Goal: Browse casually: Explore the website without a specific task or goal

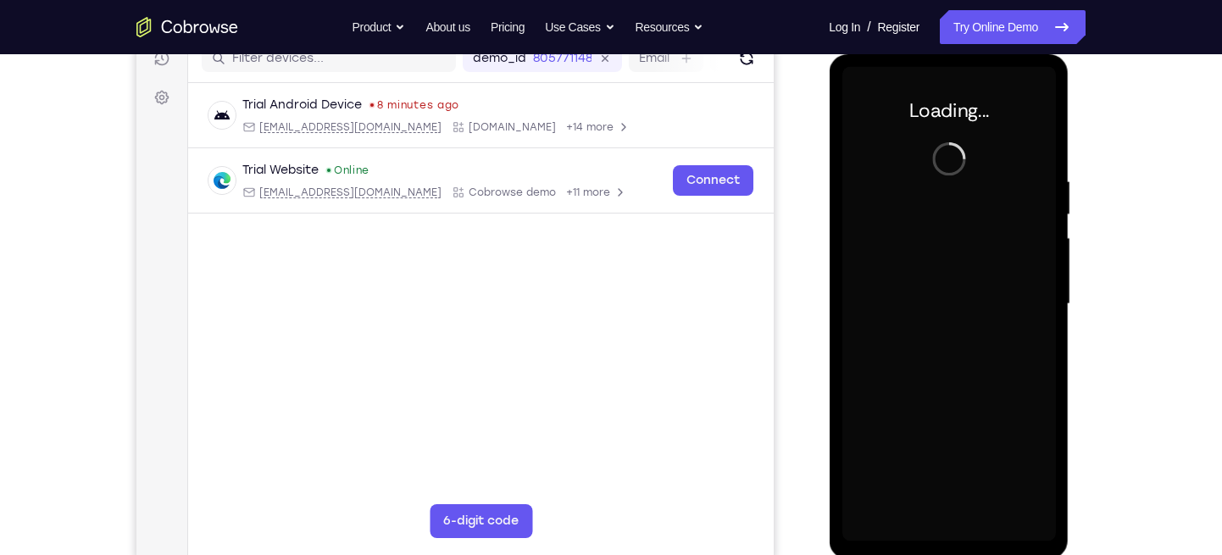
scroll to position [227, 0]
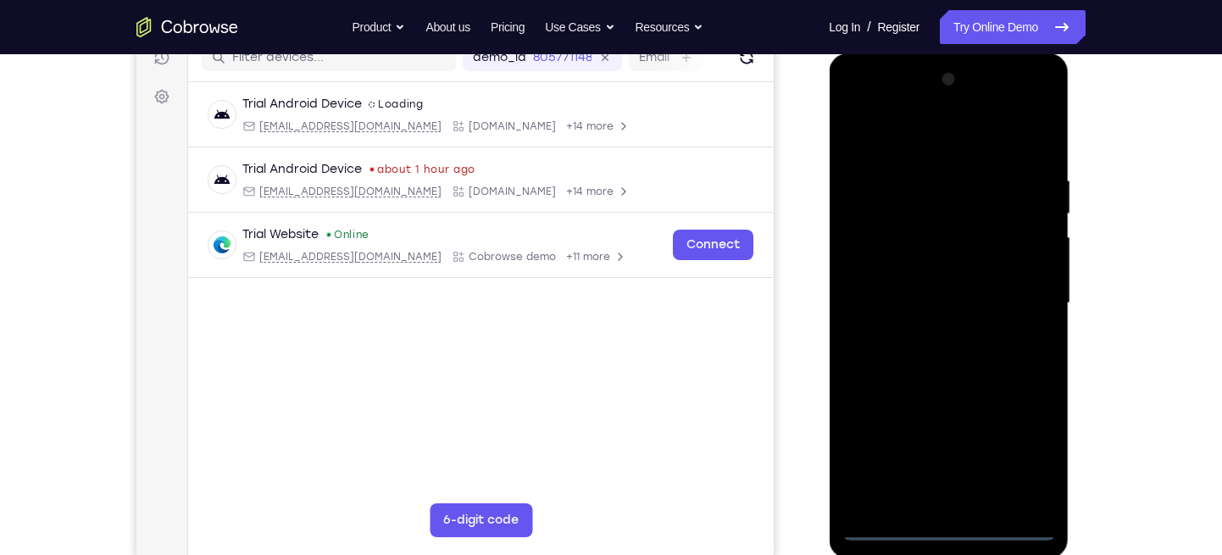
click at [940, 532] on div at bounding box center [948, 303] width 214 height 474
click at [1018, 462] on div at bounding box center [948, 303] width 214 height 474
click at [952, 136] on div at bounding box center [948, 303] width 214 height 474
click at [1020, 292] on div at bounding box center [948, 303] width 214 height 474
click at [933, 330] on div at bounding box center [948, 303] width 214 height 474
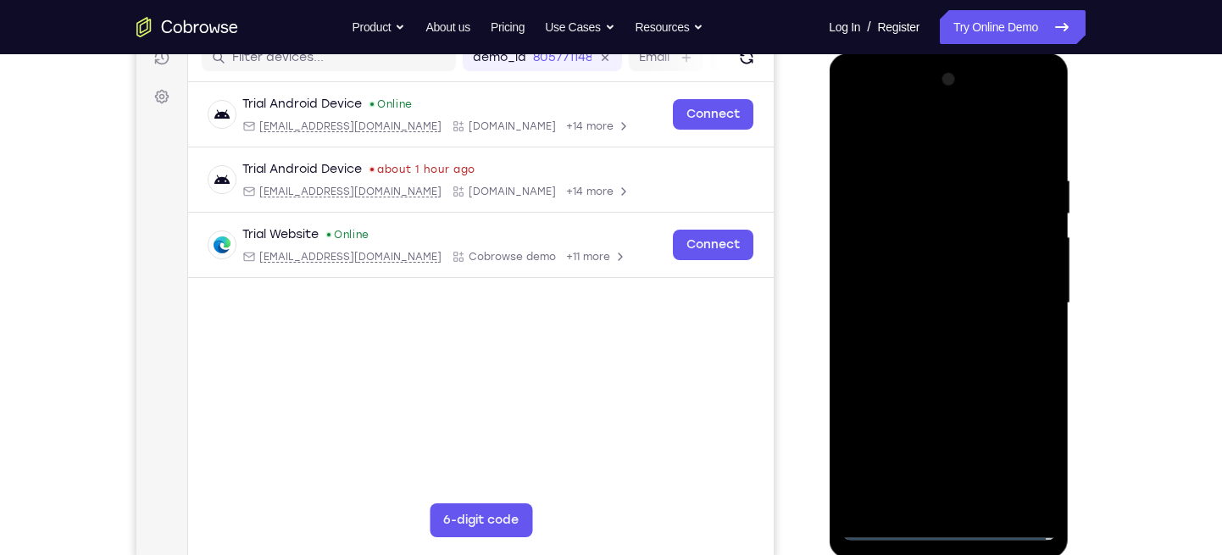
click at [940, 282] on div at bounding box center [948, 303] width 214 height 474
click at [952, 321] on div at bounding box center [948, 303] width 214 height 474
click at [993, 294] on div at bounding box center [948, 303] width 214 height 474
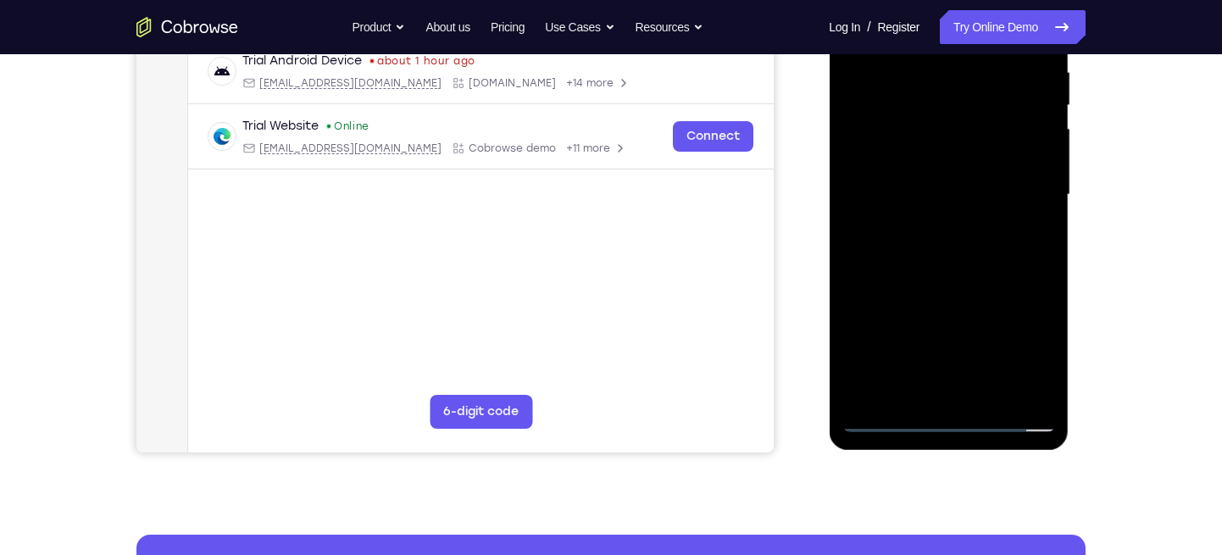
scroll to position [336, 0]
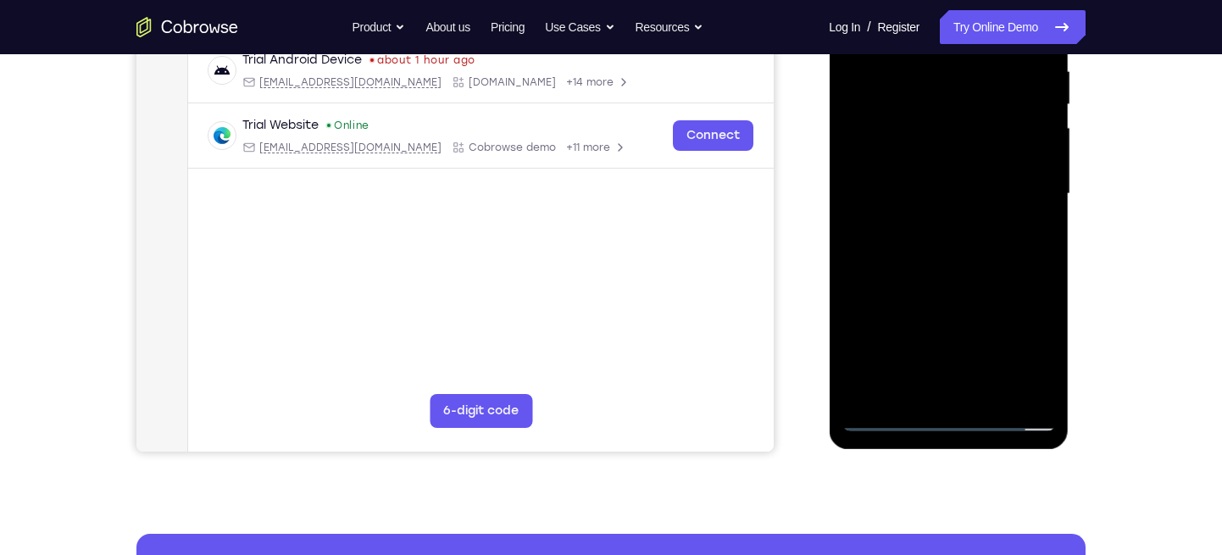
click at [981, 266] on div at bounding box center [948, 194] width 214 height 474
click at [991, 394] on div at bounding box center [948, 194] width 214 height 474
click at [962, 282] on div at bounding box center [948, 194] width 214 height 474
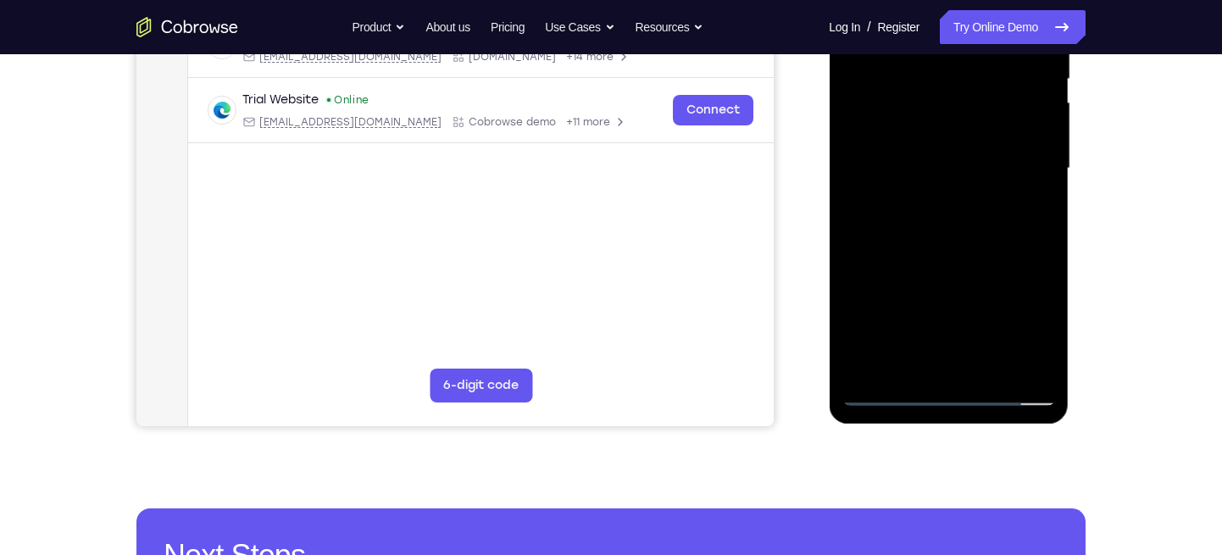
scroll to position [360, 0]
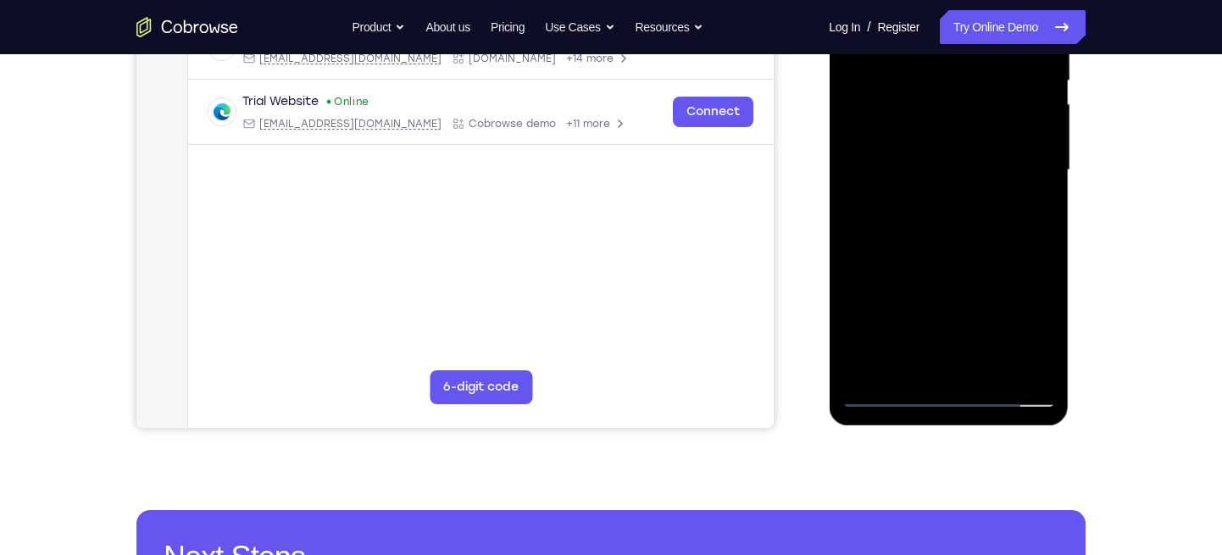
drag, startPoint x: 962, startPoint y: 258, endPoint x: 957, endPoint y: 209, distance: 49.3
click at [957, 209] on div at bounding box center [948, 170] width 214 height 474
click at [958, 349] on div at bounding box center [948, 170] width 214 height 474
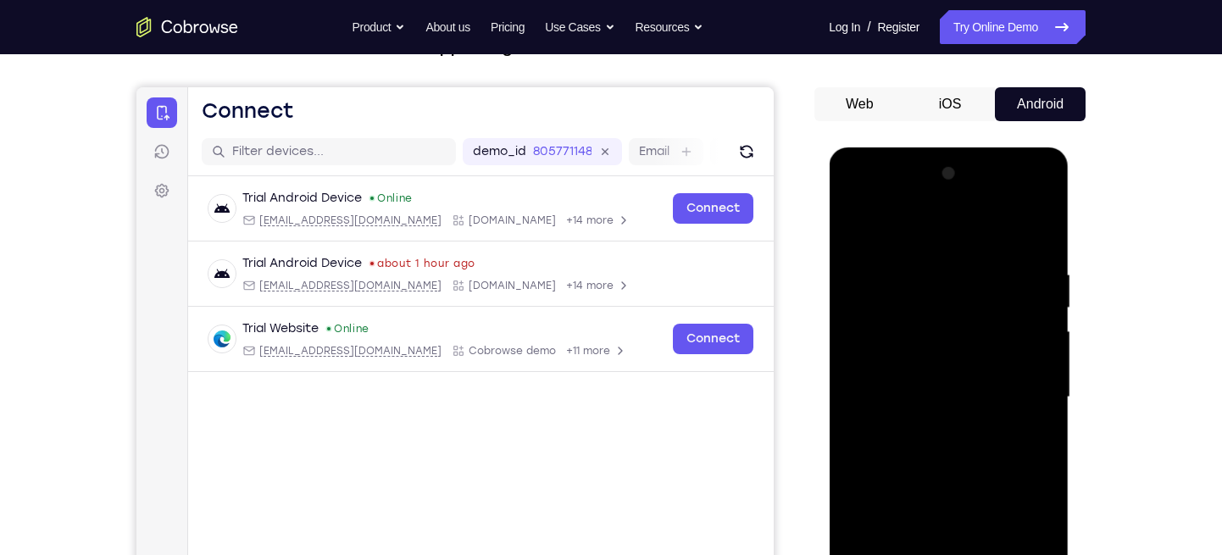
scroll to position [130, 0]
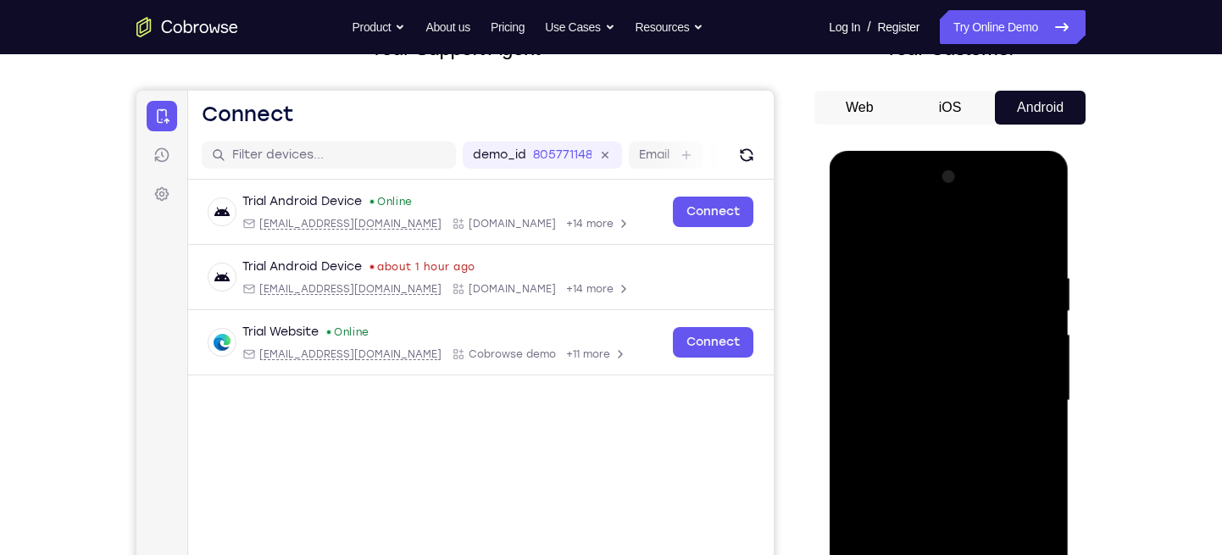
click at [934, 324] on div at bounding box center [948, 401] width 214 height 474
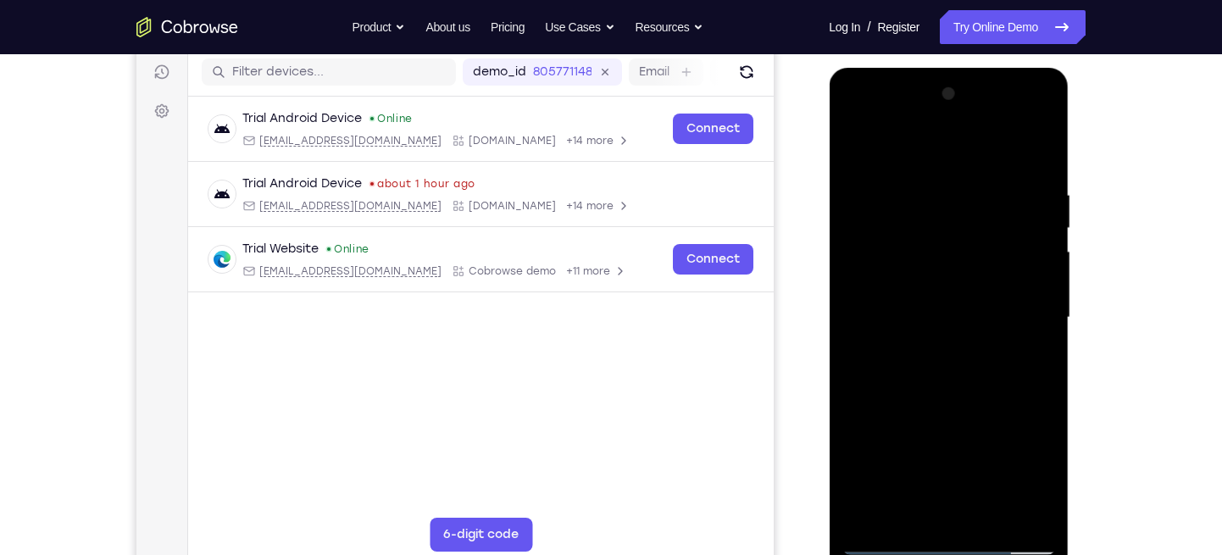
scroll to position [214, 0]
drag, startPoint x: 934, startPoint y: 240, endPoint x: 947, endPoint y: 356, distance: 116.9
click at [947, 356] on div at bounding box center [948, 317] width 214 height 474
drag, startPoint x: 934, startPoint y: 269, endPoint x: 932, endPoint y: 379, distance: 110.2
click at [932, 379] on div at bounding box center [948, 317] width 214 height 474
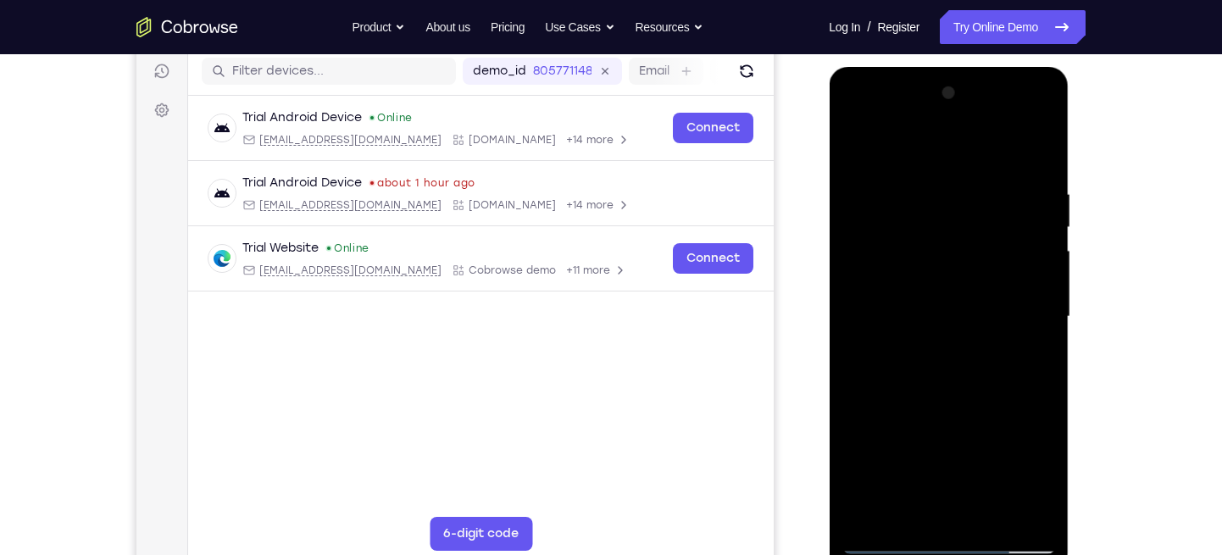
click at [1011, 246] on div at bounding box center [948, 317] width 214 height 474
drag, startPoint x: 1011, startPoint y: 275, endPoint x: 1017, endPoint y: 205, distance: 70.6
click at [1017, 205] on div at bounding box center [948, 317] width 214 height 474
click at [859, 146] on div at bounding box center [948, 317] width 214 height 474
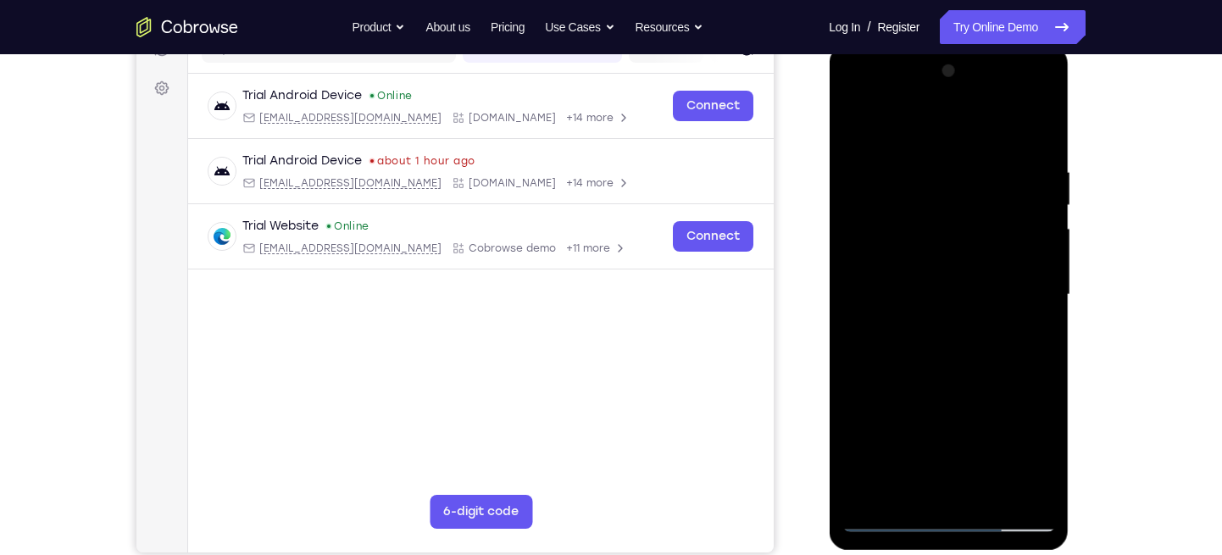
scroll to position [240, 0]
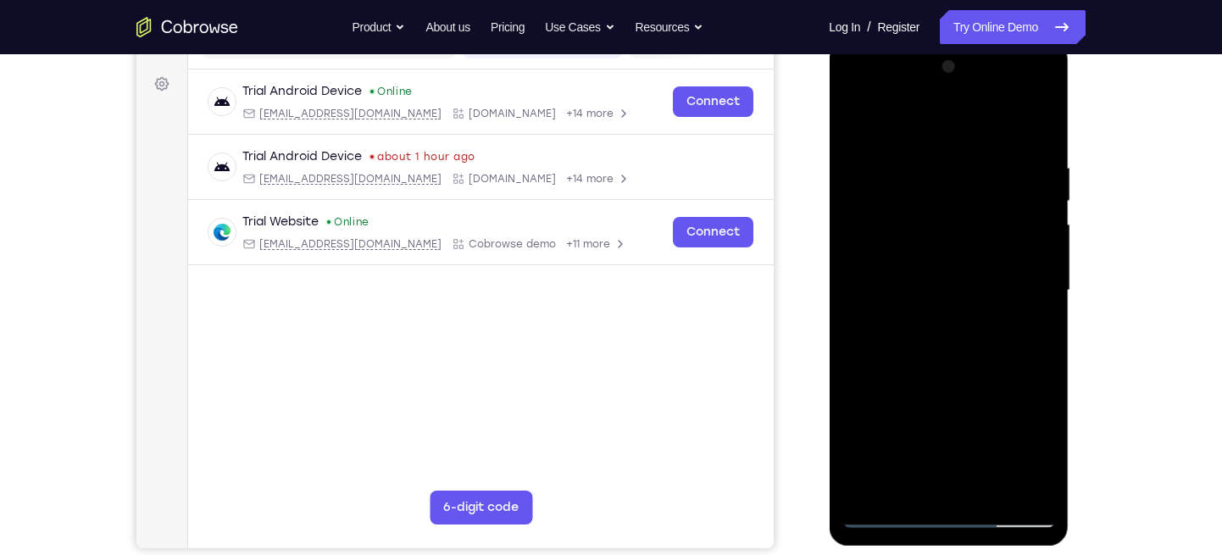
drag, startPoint x: 983, startPoint y: 200, endPoint x: 983, endPoint y: 140, distance: 60.2
click at [983, 140] on div at bounding box center [948, 290] width 214 height 474
drag, startPoint x: 953, startPoint y: 267, endPoint x: 975, endPoint y: 144, distance: 124.8
click at [975, 144] on div at bounding box center [948, 290] width 214 height 474
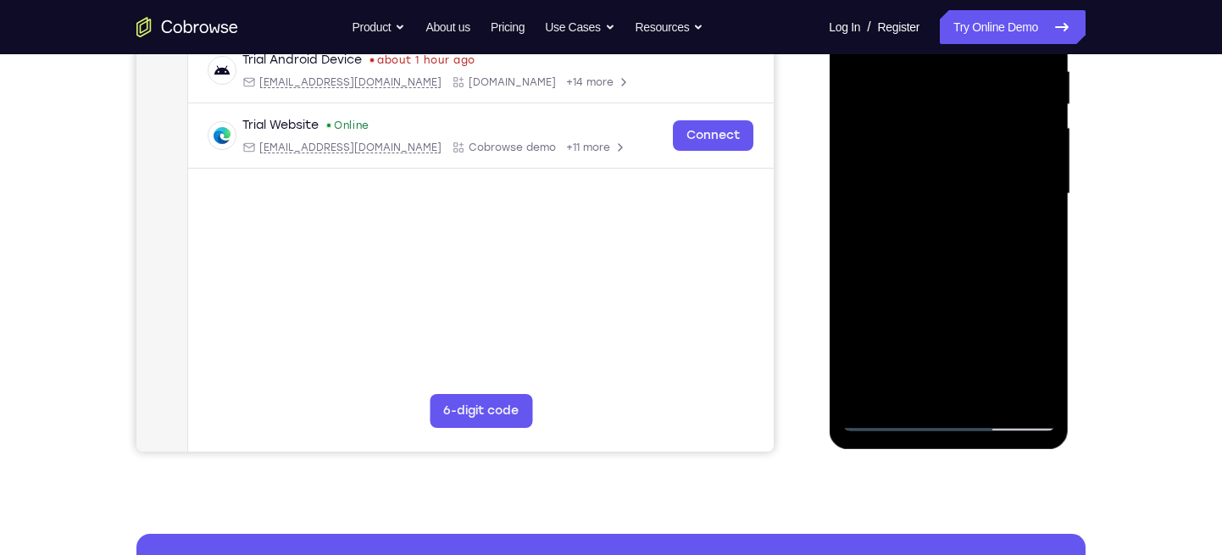
scroll to position [337, 0]
click at [983, 397] on div at bounding box center [948, 193] width 214 height 474
drag, startPoint x: 977, startPoint y: 335, endPoint x: 977, endPoint y: 225, distance: 109.3
click at [977, 225] on div at bounding box center [948, 193] width 214 height 474
click at [944, 375] on div at bounding box center [948, 193] width 214 height 474
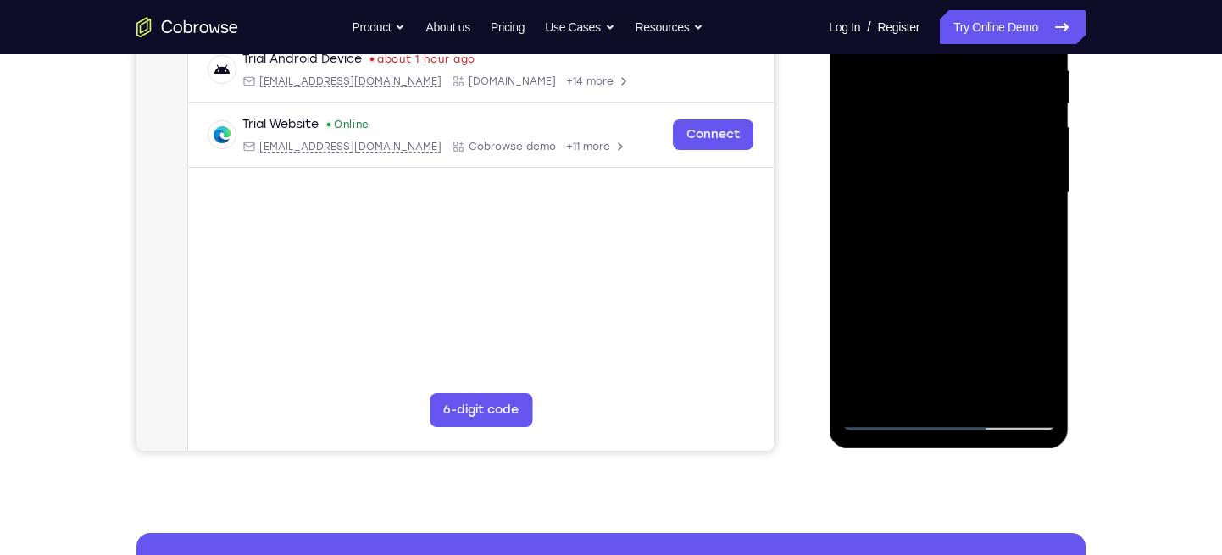
drag, startPoint x: 961, startPoint y: 219, endPoint x: 963, endPoint y: 316, distance: 96.6
click at [963, 316] on div at bounding box center [948, 193] width 214 height 474
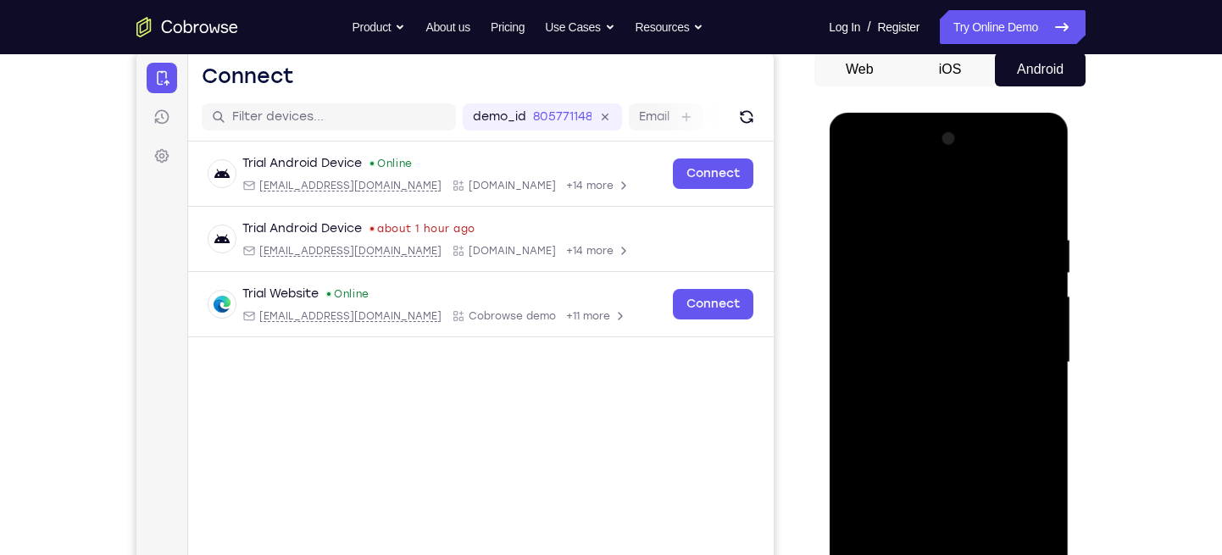
scroll to position [167, 0]
click at [1039, 196] on div at bounding box center [948, 363] width 214 height 474
drag, startPoint x: 975, startPoint y: 350, endPoint x: 975, endPoint y: 260, distance: 89.8
click at [975, 260] on div at bounding box center [948, 363] width 214 height 474
click at [857, 195] on div at bounding box center [948, 363] width 214 height 474
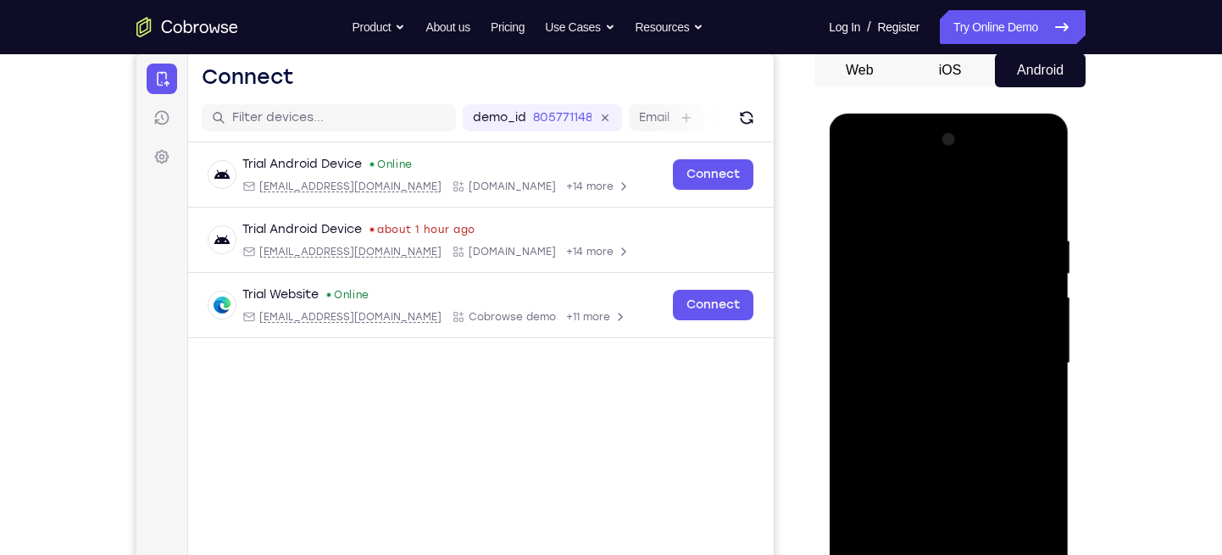
click at [928, 197] on div at bounding box center [948, 363] width 214 height 474
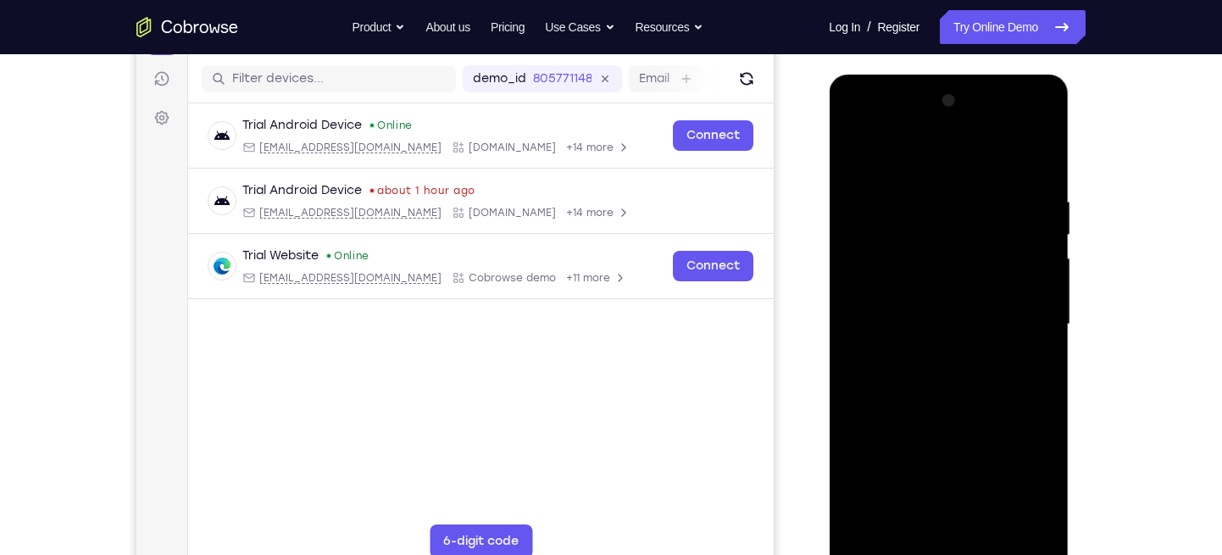
scroll to position [205, 0]
click at [855, 157] on div at bounding box center [948, 325] width 214 height 474
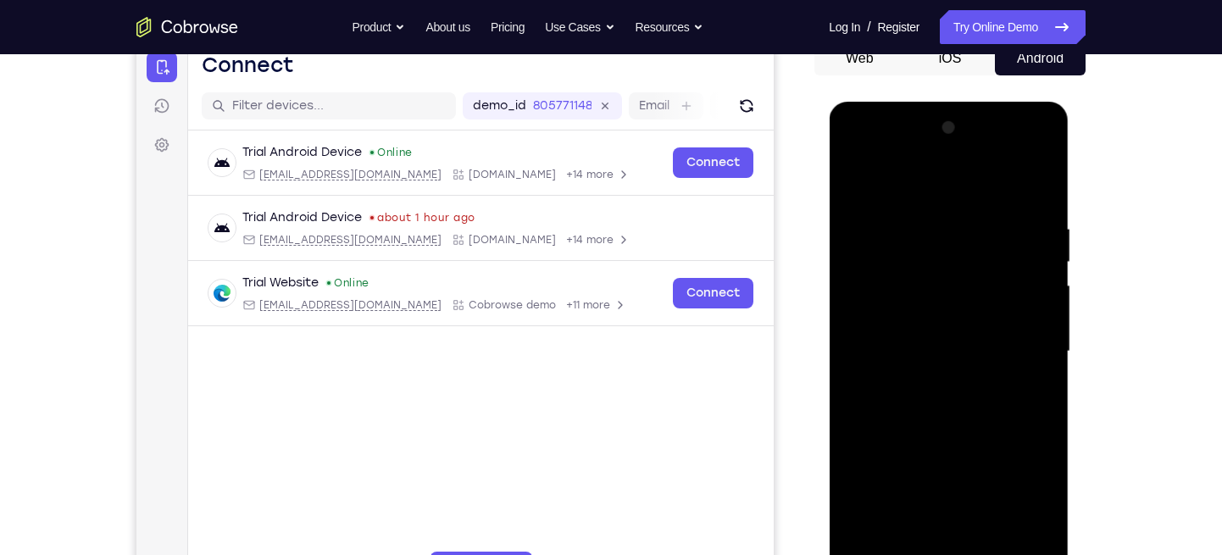
scroll to position [180, 0]
drag, startPoint x: 924, startPoint y: 272, endPoint x: 956, endPoint y: 450, distance: 180.8
click at [956, 450] on div at bounding box center [948, 351] width 214 height 474
drag, startPoint x: 884, startPoint y: 258, endPoint x: 906, endPoint y: 433, distance: 176.8
click at [906, 433] on div at bounding box center [948, 351] width 214 height 474
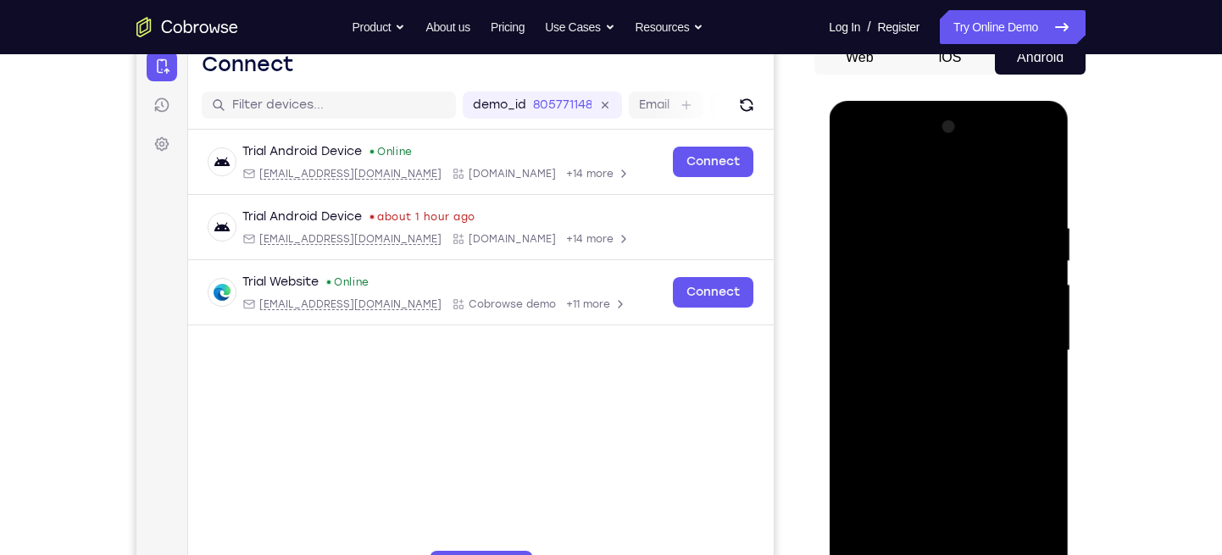
drag, startPoint x: 909, startPoint y: 223, endPoint x: 897, endPoint y: 446, distance: 223.2
click at [897, 446] on div at bounding box center [948, 351] width 214 height 474
drag, startPoint x: 899, startPoint y: 258, endPoint x: 903, endPoint y: 372, distance: 114.5
click at [902, 369] on div at bounding box center [948, 351] width 214 height 474
drag, startPoint x: 905, startPoint y: 275, endPoint x: 927, endPoint y: 430, distance: 157.5
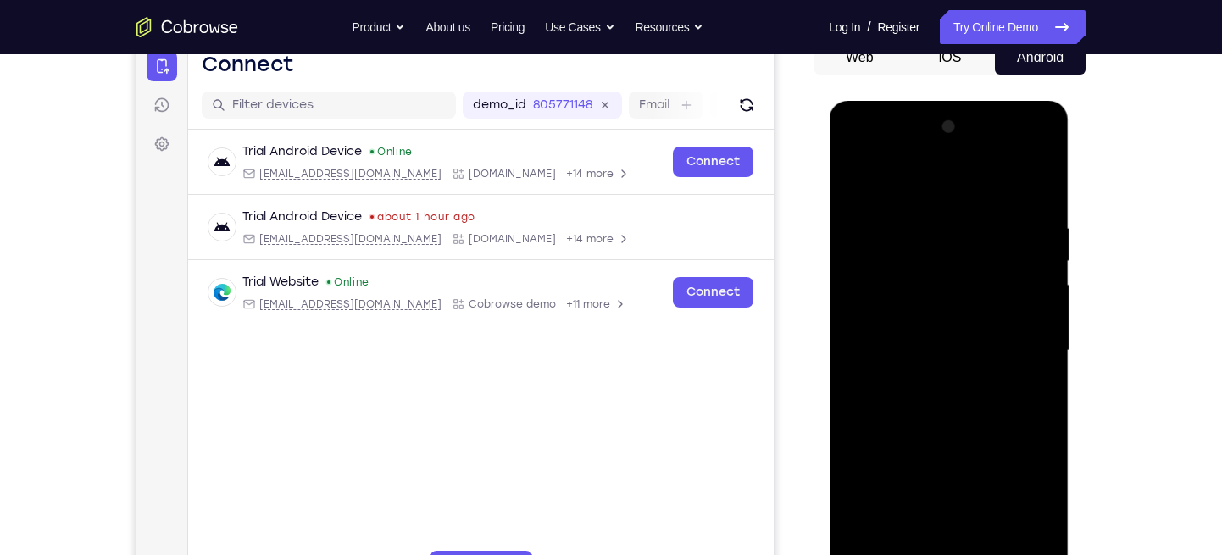
click at [927, 432] on div at bounding box center [948, 351] width 214 height 474
drag, startPoint x: 982, startPoint y: 273, endPoint x: 959, endPoint y: 426, distance: 155.1
click at [959, 426] on div at bounding box center [948, 351] width 214 height 474
drag, startPoint x: 981, startPoint y: 264, endPoint x: 985, endPoint y: 456, distance: 192.4
click at [985, 456] on div at bounding box center [948, 351] width 214 height 474
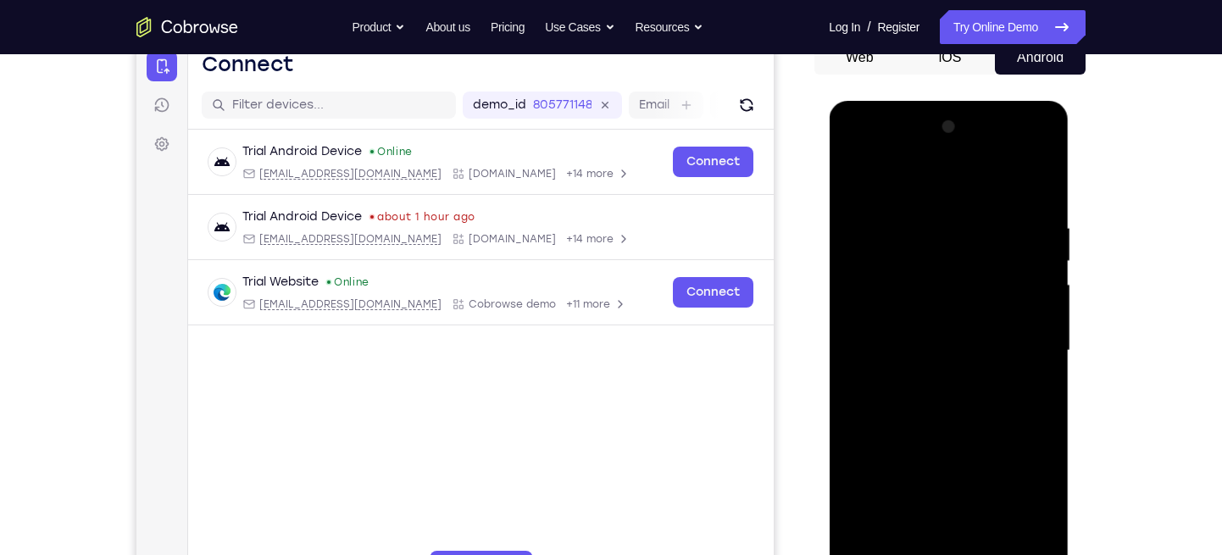
click at [852, 181] on div at bounding box center [948, 351] width 214 height 474
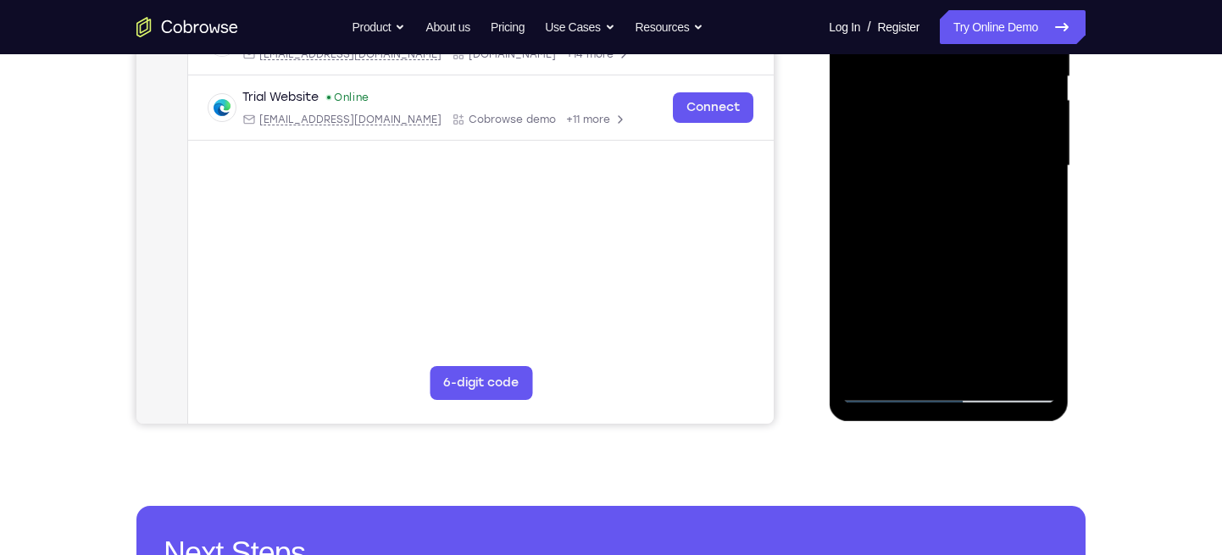
scroll to position [399, 0]
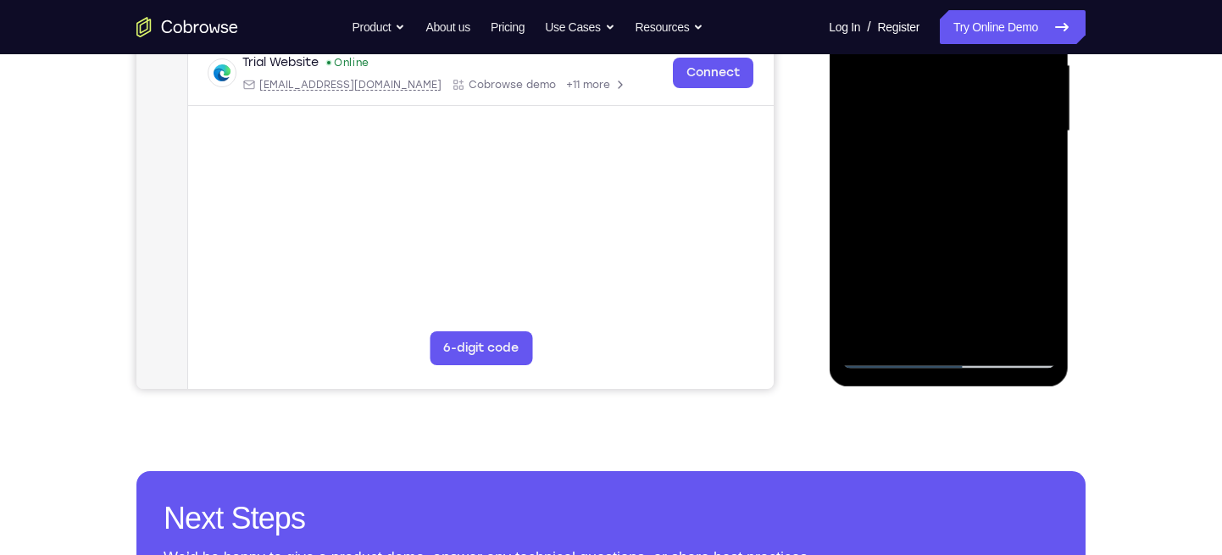
drag, startPoint x: 968, startPoint y: 274, endPoint x: 964, endPoint y: 151, distance: 122.9
click at [964, 151] on div at bounding box center [948, 131] width 214 height 474
drag, startPoint x: 969, startPoint y: 248, endPoint x: 959, endPoint y: 171, distance: 77.8
click at [959, 171] on div at bounding box center [948, 131] width 214 height 474
drag, startPoint x: 975, startPoint y: 284, endPoint x: 997, endPoint y: 155, distance: 130.7
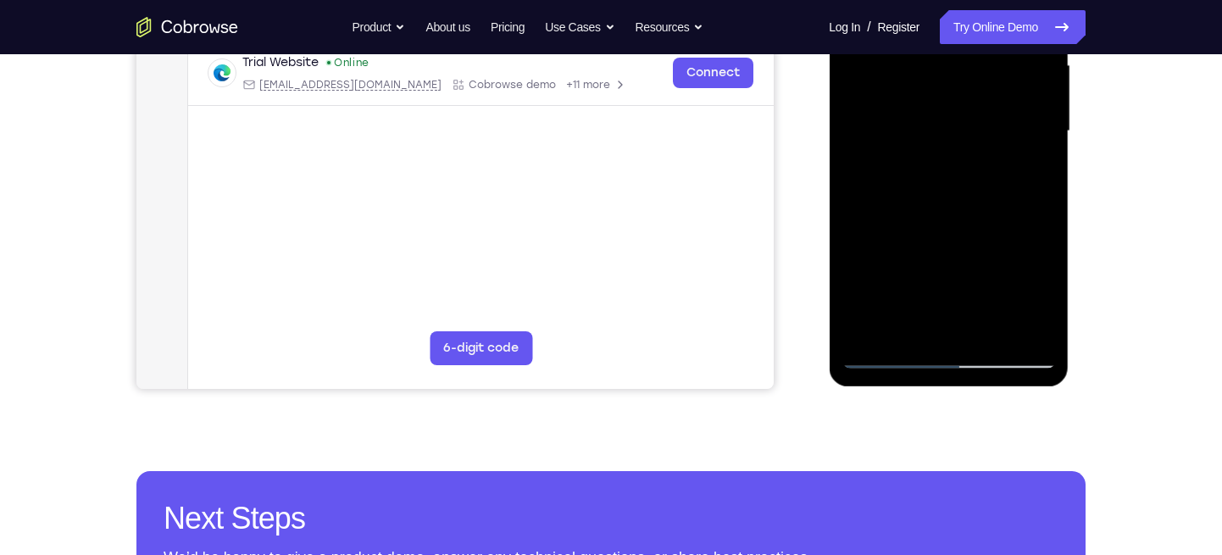
click at [997, 155] on div at bounding box center [948, 131] width 214 height 474
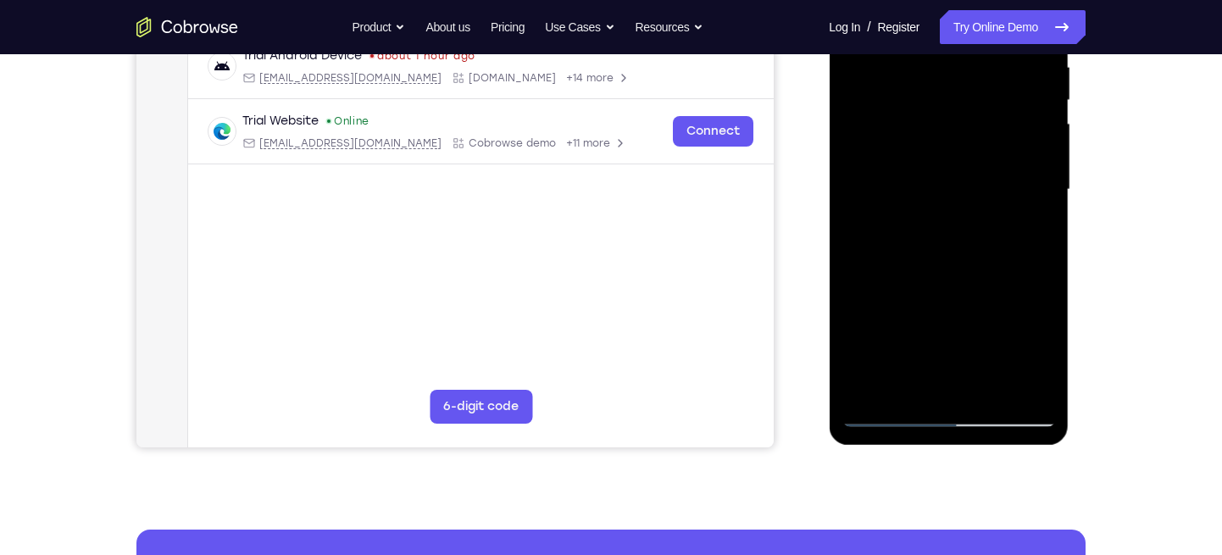
scroll to position [345, 0]
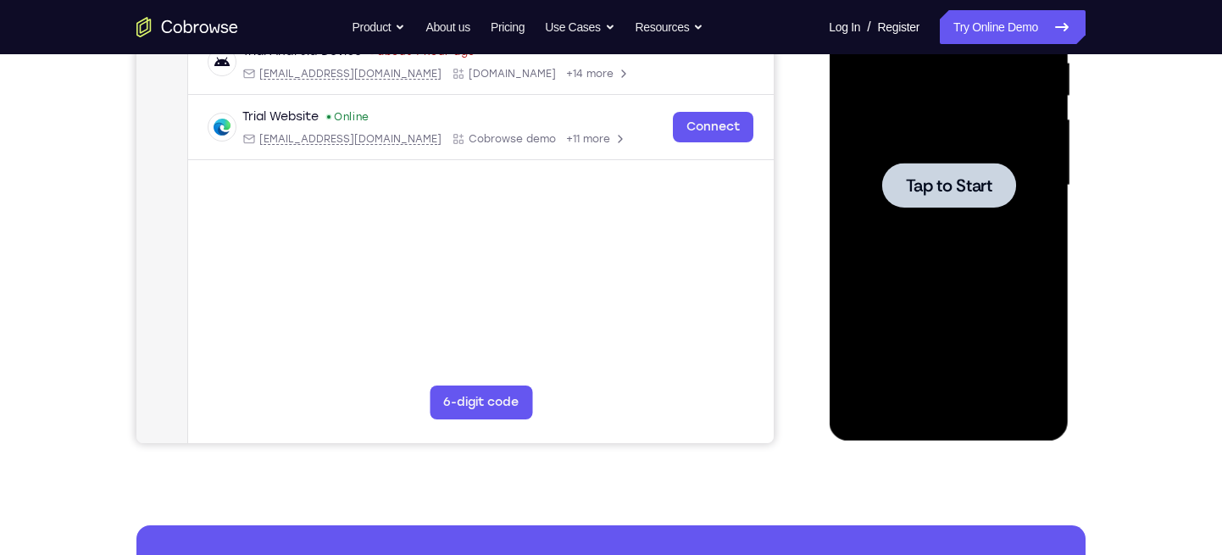
click at [910, 179] on span "Tap to Start" at bounding box center [948, 185] width 86 height 17
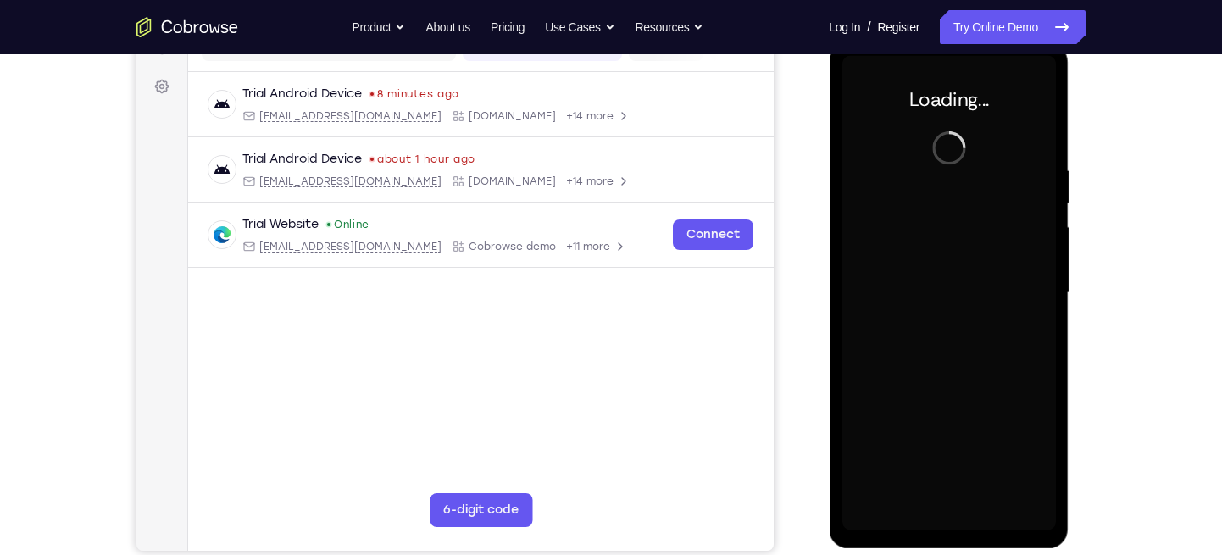
scroll to position [230, 0]
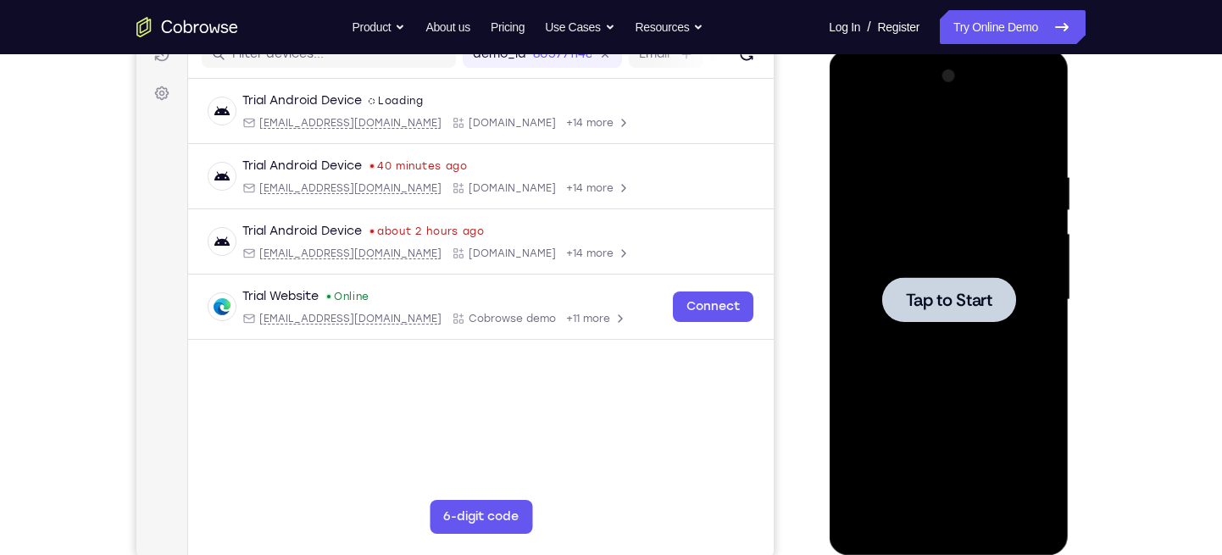
click at [881, 286] on div at bounding box center [948, 299] width 134 height 45
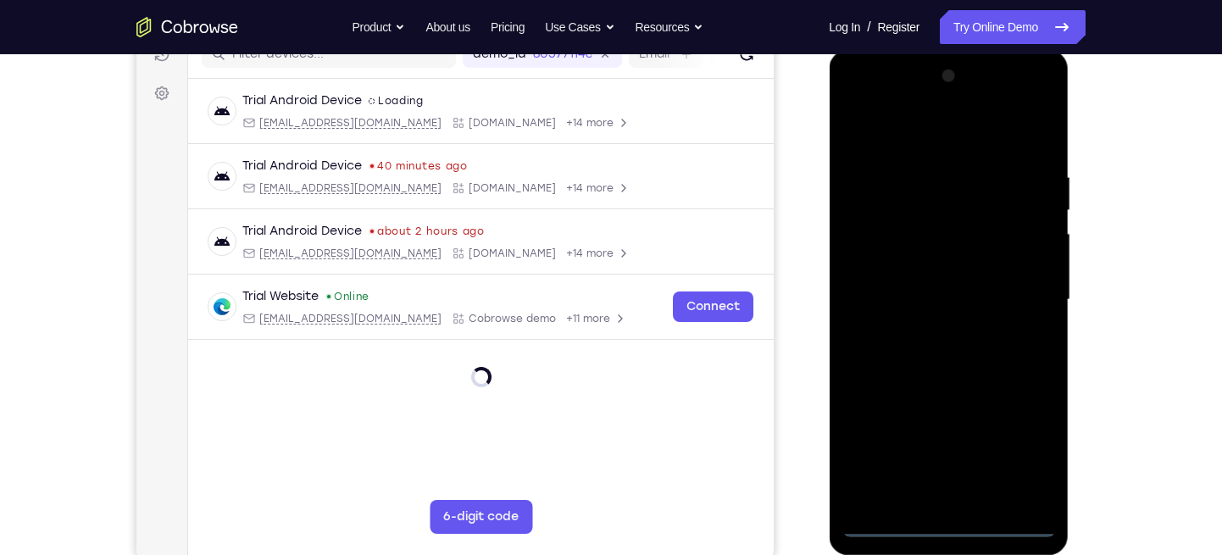
click at [952, 518] on div at bounding box center [948, 300] width 214 height 474
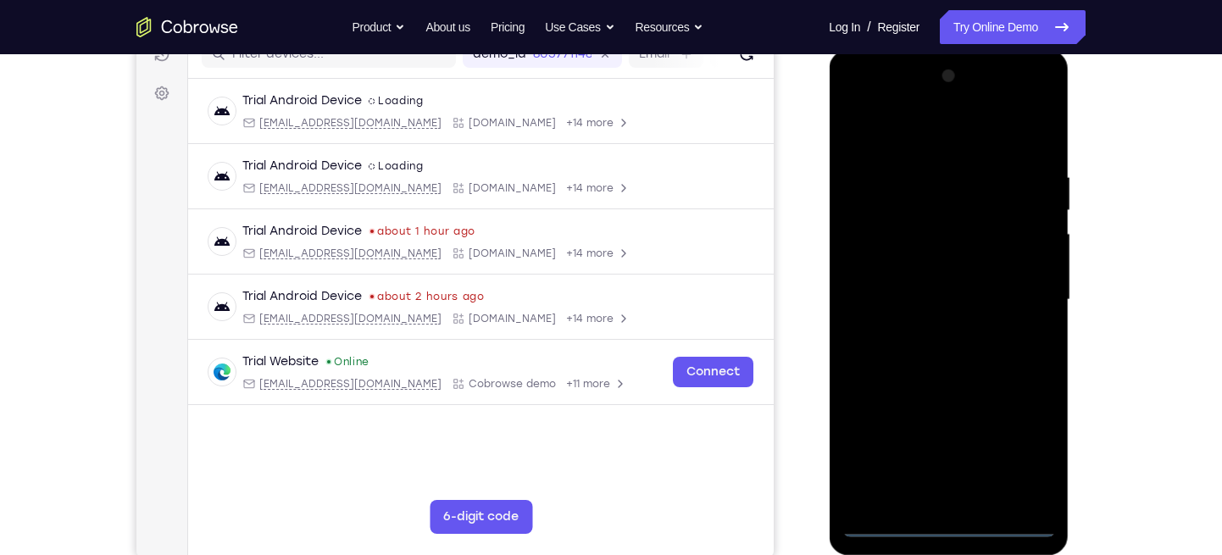
click at [945, 524] on div at bounding box center [948, 300] width 214 height 474
click at [1016, 445] on div at bounding box center [948, 300] width 214 height 474
click at [901, 115] on div at bounding box center [948, 300] width 214 height 474
click at [1021, 294] on div at bounding box center [948, 300] width 214 height 474
click at [929, 329] on div at bounding box center [948, 300] width 214 height 474
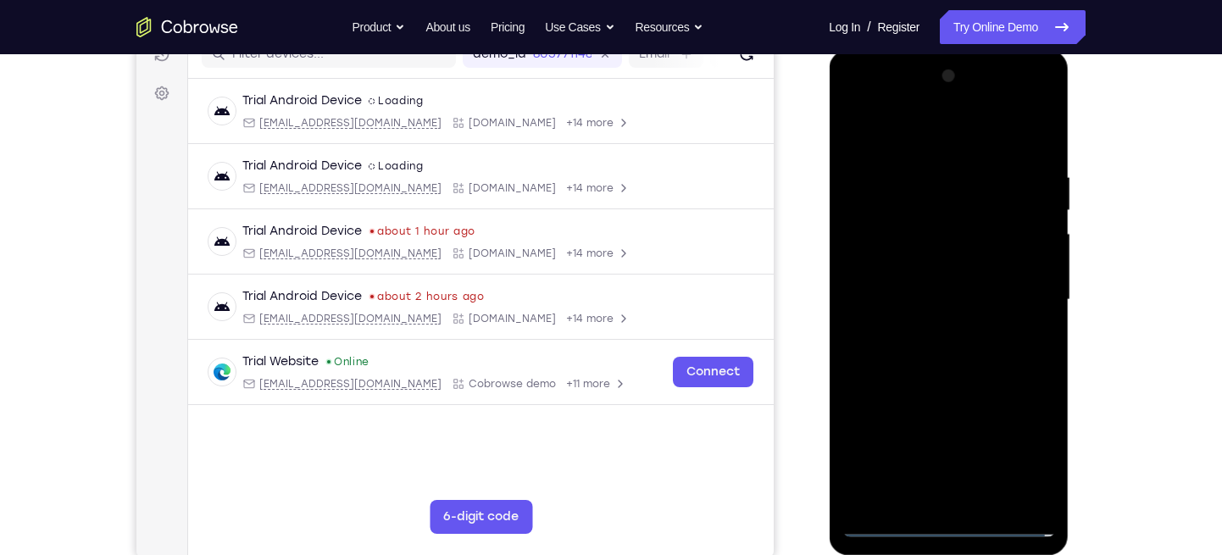
click at [949, 283] on div at bounding box center [948, 300] width 214 height 474
click at [916, 325] on div at bounding box center [948, 300] width 214 height 474
click at [885, 300] on div at bounding box center [948, 300] width 214 height 474
click at [918, 376] on div at bounding box center [948, 300] width 214 height 474
click at [988, 500] on div at bounding box center [948, 300] width 214 height 474
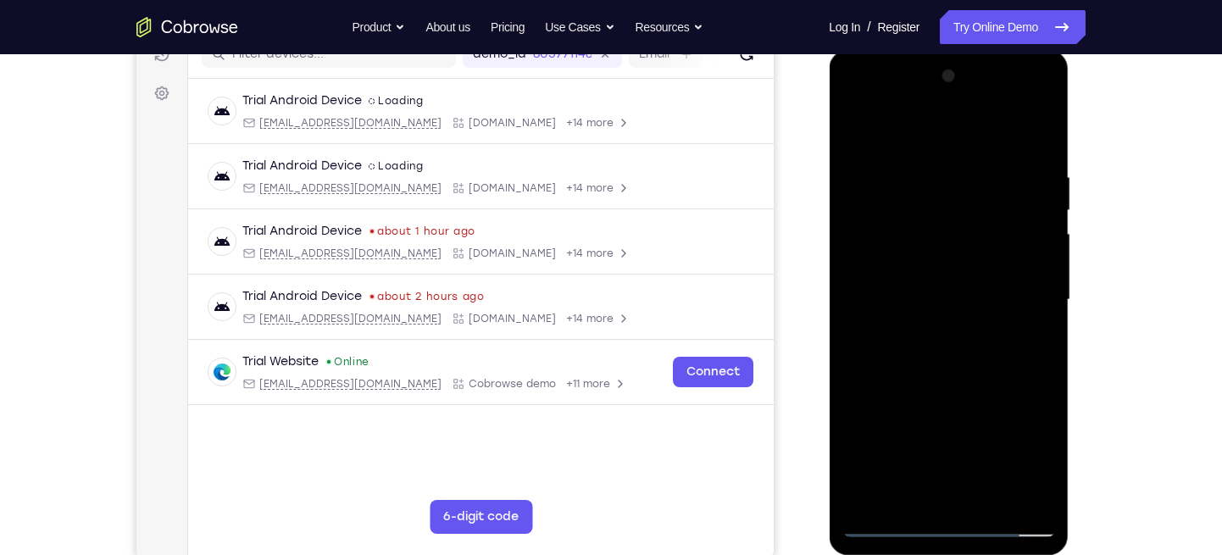
click at [953, 388] on div at bounding box center [948, 300] width 214 height 474
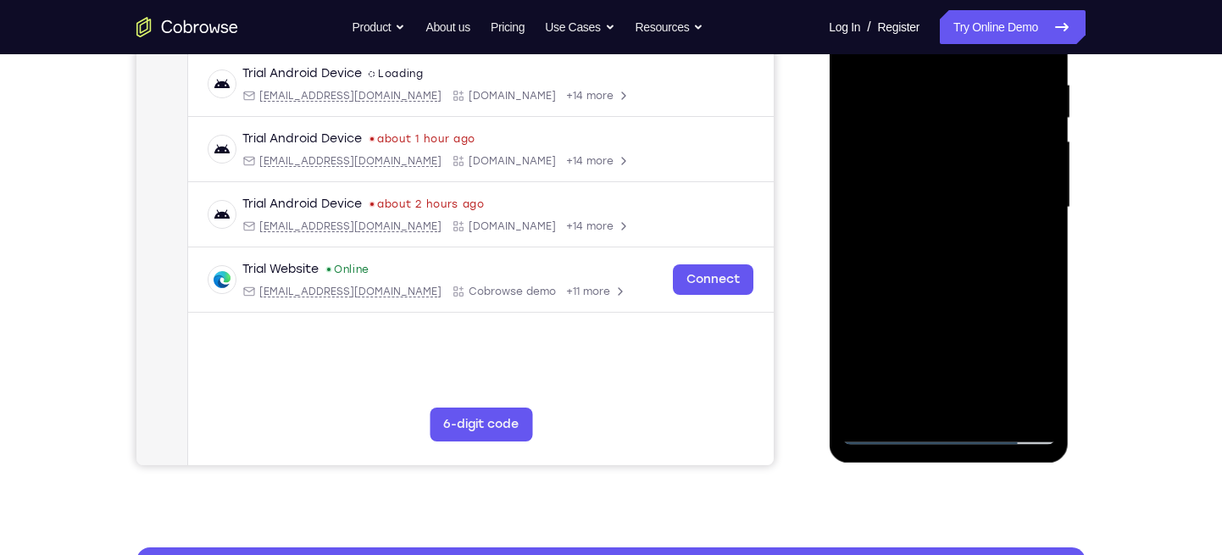
scroll to position [324, 0]
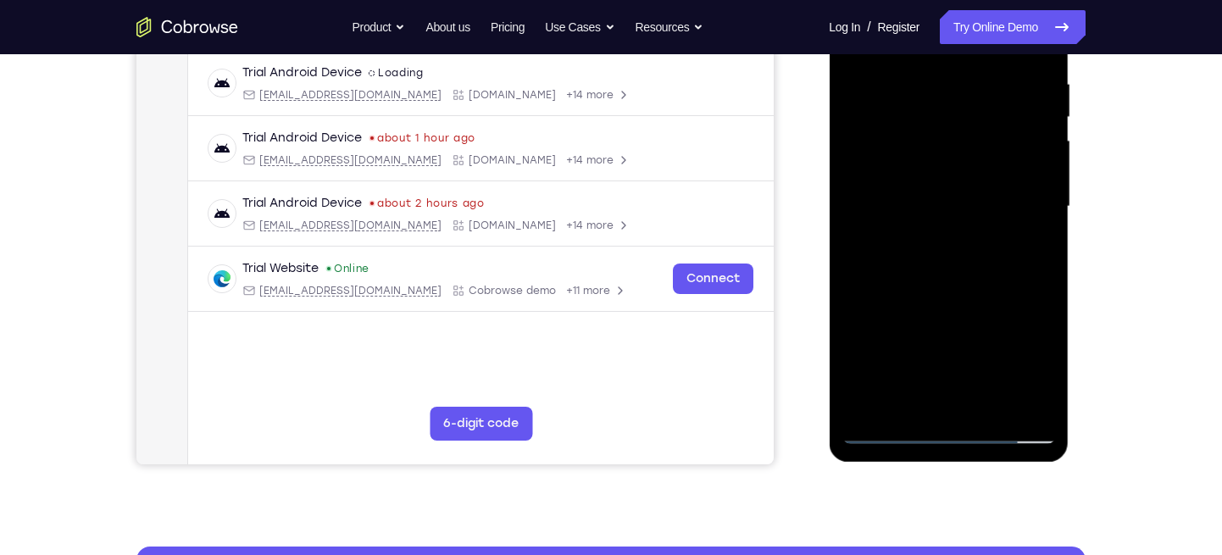
drag, startPoint x: 950, startPoint y: 271, endPoint x: 924, endPoint y: 270, distance: 25.4
click at [924, 270] on div at bounding box center [948, 206] width 214 height 474
click at [924, 361] on div at bounding box center [948, 206] width 214 height 474
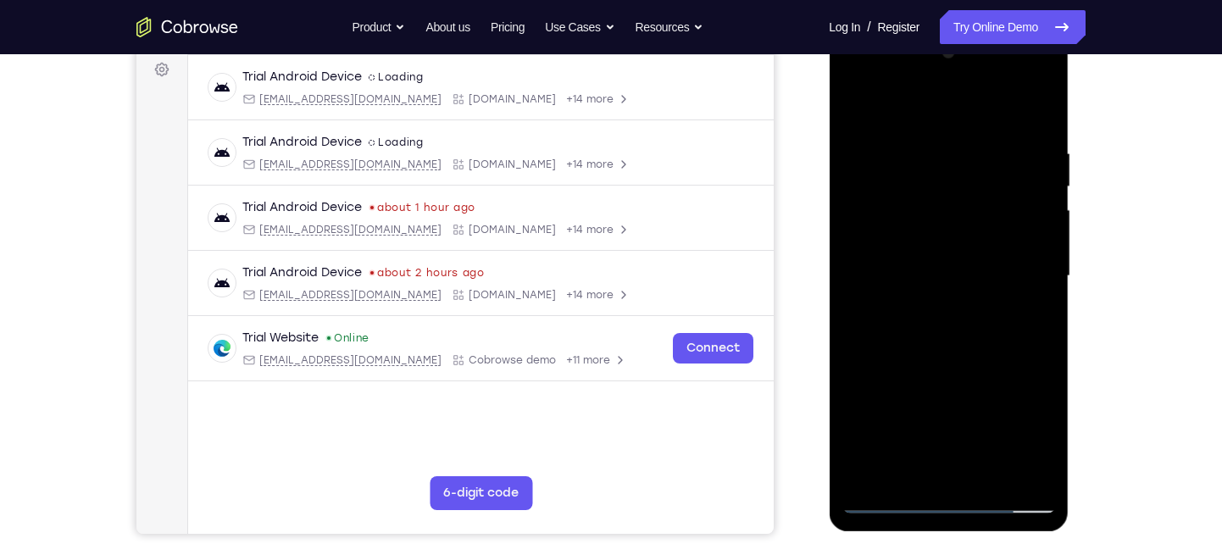
scroll to position [251, 0]
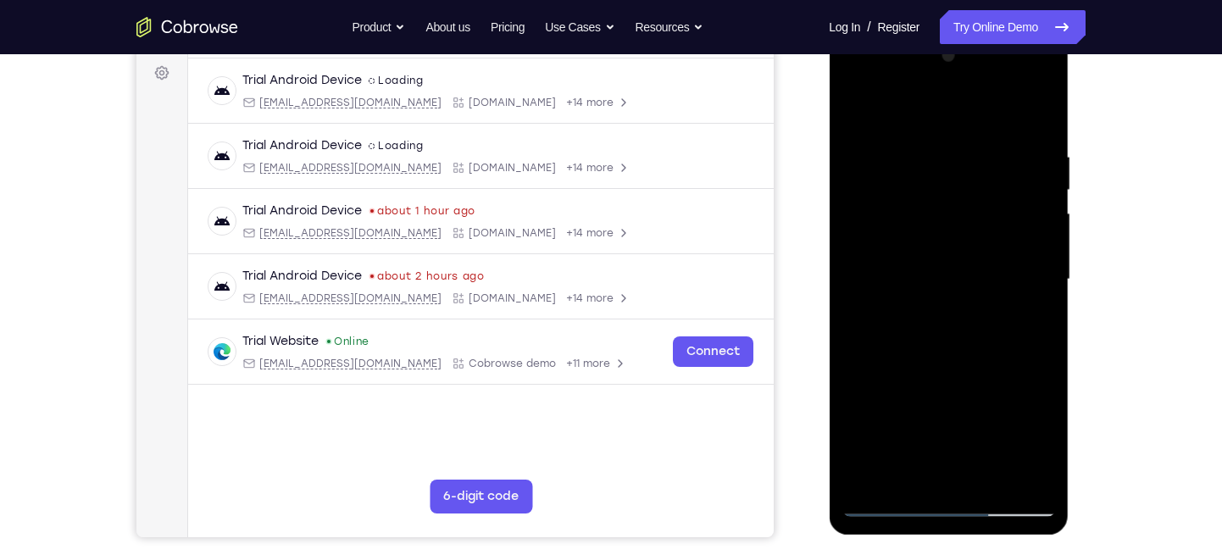
click at [926, 337] on div at bounding box center [948, 279] width 214 height 474
click at [973, 356] on div at bounding box center [948, 279] width 214 height 474
click at [996, 436] on div at bounding box center [948, 279] width 214 height 474
click at [1006, 341] on div at bounding box center [948, 279] width 214 height 474
click at [968, 159] on div at bounding box center [948, 279] width 214 height 474
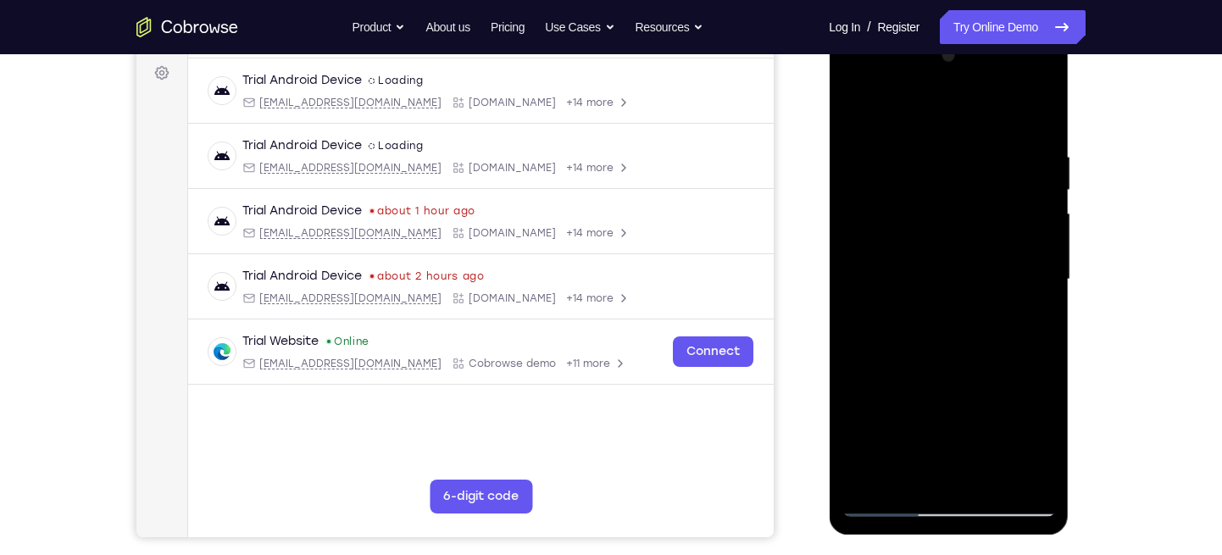
click at [1018, 502] on div at bounding box center [948, 279] width 214 height 474
click at [1021, 504] on div at bounding box center [948, 279] width 214 height 474
click at [1046, 114] on div at bounding box center [948, 279] width 214 height 474
click at [927, 331] on div at bounding box center [948, 279] width 214 height 474
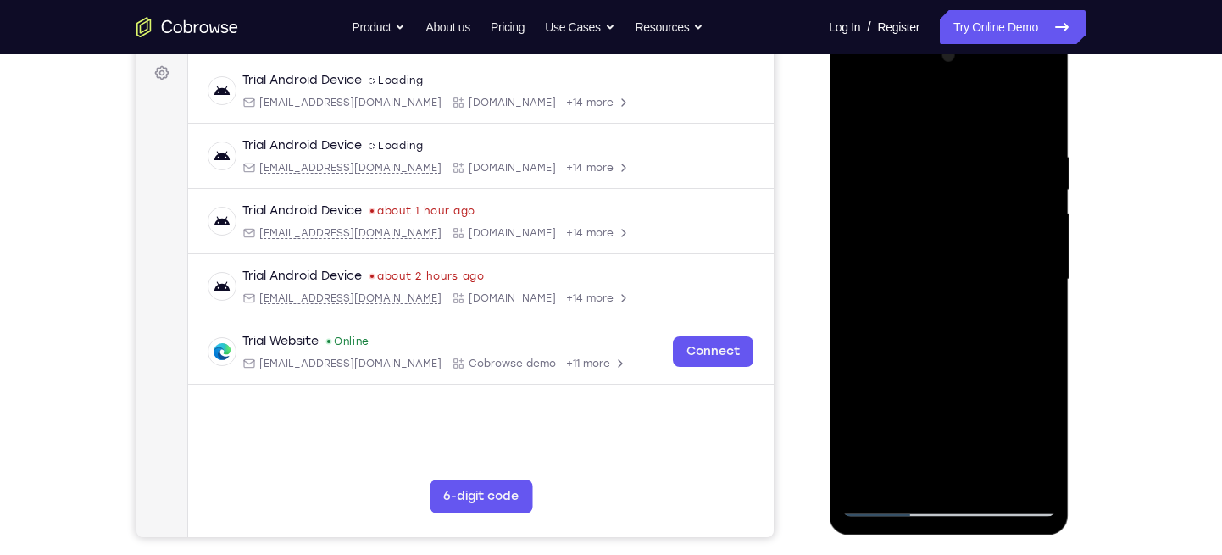
click at [995, 441] on div at bounding box center [948, 279] width 214 height 474
click at [1003, 248] on div at bounding box center [948, 279] width 214 height 474
click at [979, 367] on div at bounding box center [948, 279] width 214 height 474
click at [1023, 504] on div at bounding box center [948, 279] width 214 height 474
click at [1033, 105] on div at bounding box center [948, 279] width 214 height 474
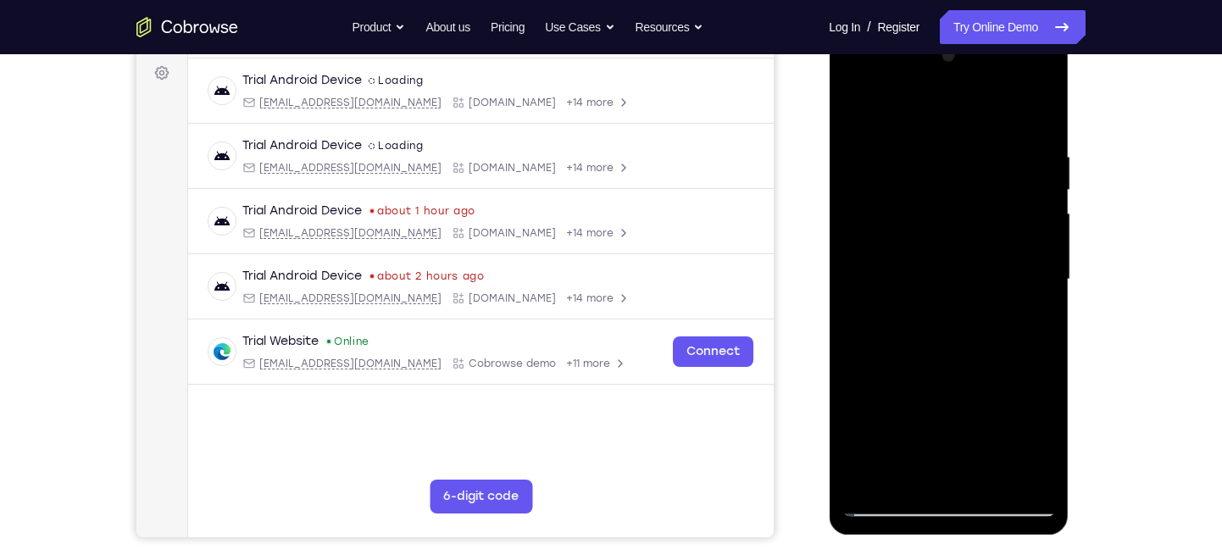
drag, startPoint x: 995, startPoint y: 214, endPoint x: 979, endPoint y: 326, distance: 113.0
click at [979, 326] on div at bounding box center [948, 279] width 214 height 474
drag, startPoint x: 1003, startPoint y: 215, endPoint x: 1002, endPoint y: 332, distance: 116.9
click at [1002, 332] on div at bounding box center [948, 279] width 214 height 474
drag, startPoint x: 1009, startPoint y: 352, endPoint x: 1013, endPoint y: 168, distance: 183.9
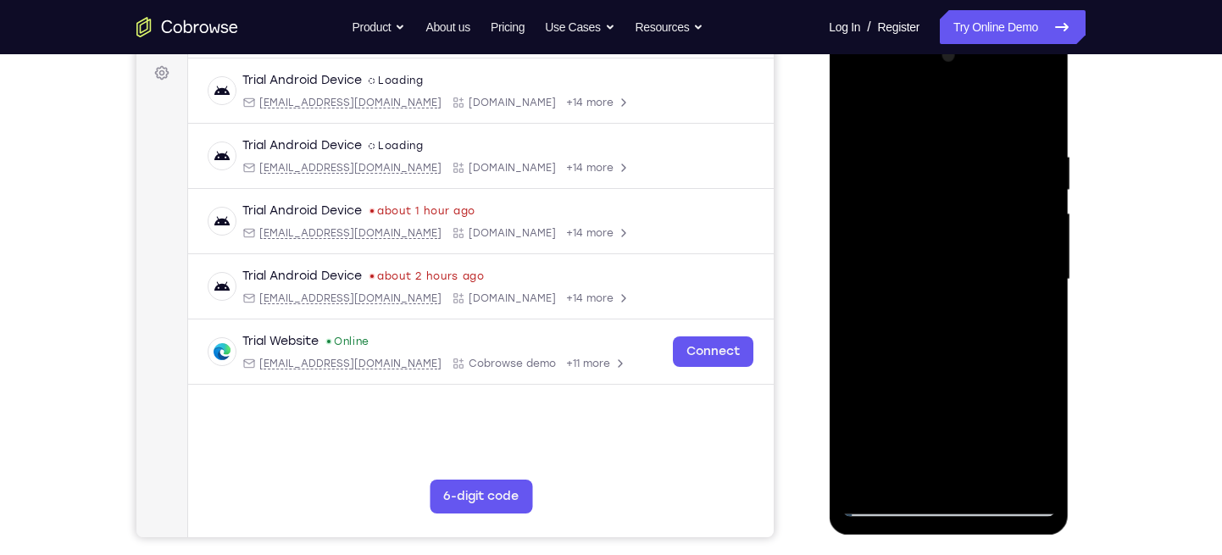
click at [1013, 168] on div at bounding box center [948, 279] width 214 height 474
click at [921, 302] on div at bounding box center [948, 279] width 214 height 474
click at [995, 441] on div at bounding box center [948, 279] width 214 height 474
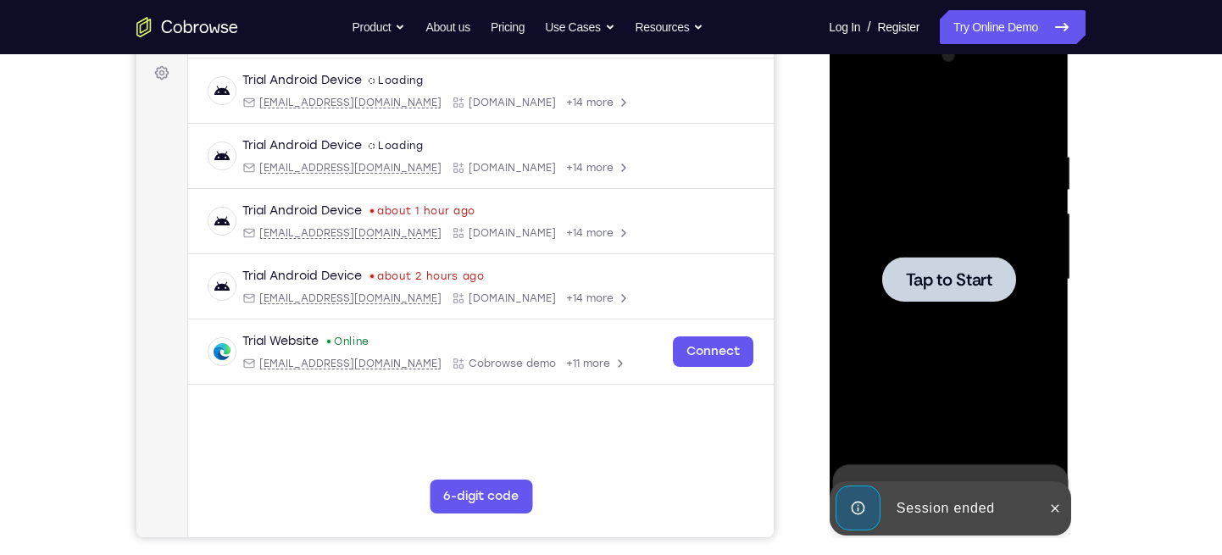
click at [965, 271] on span "Tap to Start" at bounding box center [948, 279] width 86 height 17
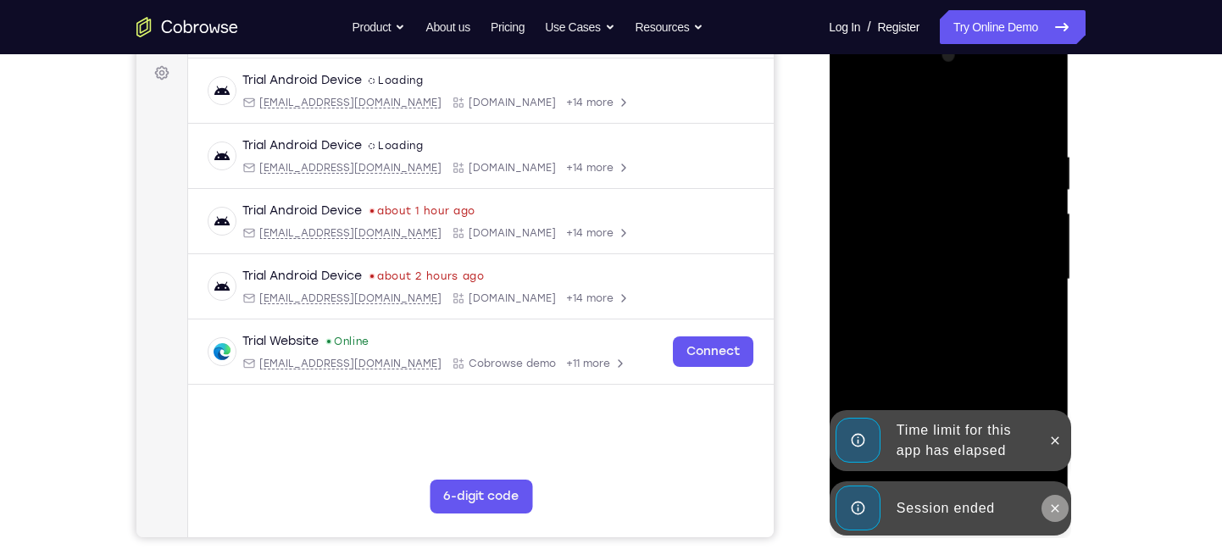
click at [1062, 514] on button at bounding box center [1053, 508] width 27 height 27
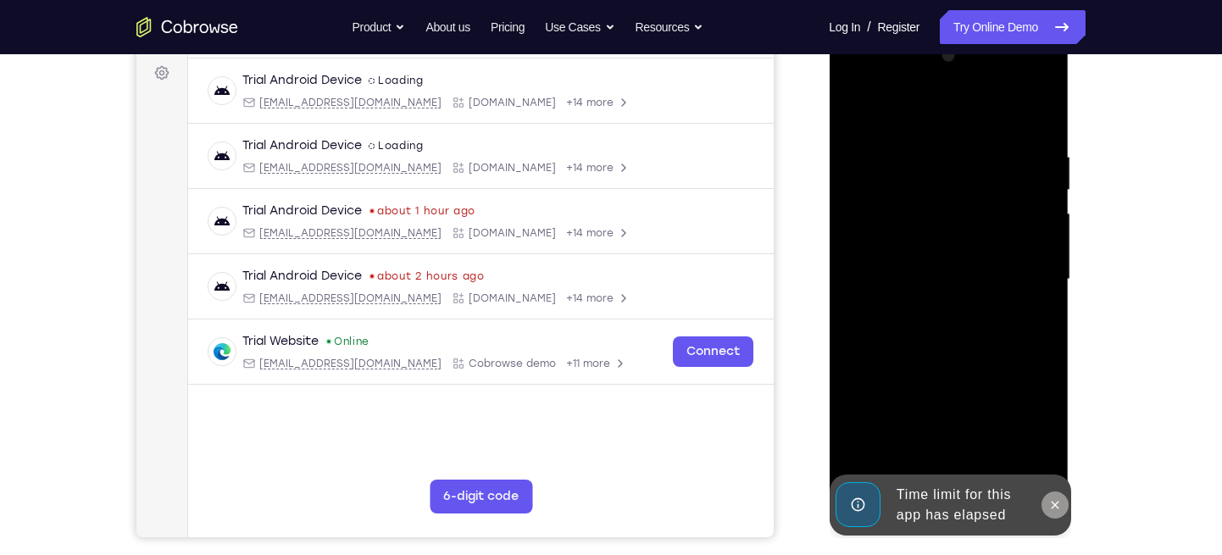
click at [1059, 441] on div "Online web based iOS Simulators and Android Emulators. Run iPhone, iPad, Mobile…" at bounding box center [949, 284] width 241 height 508
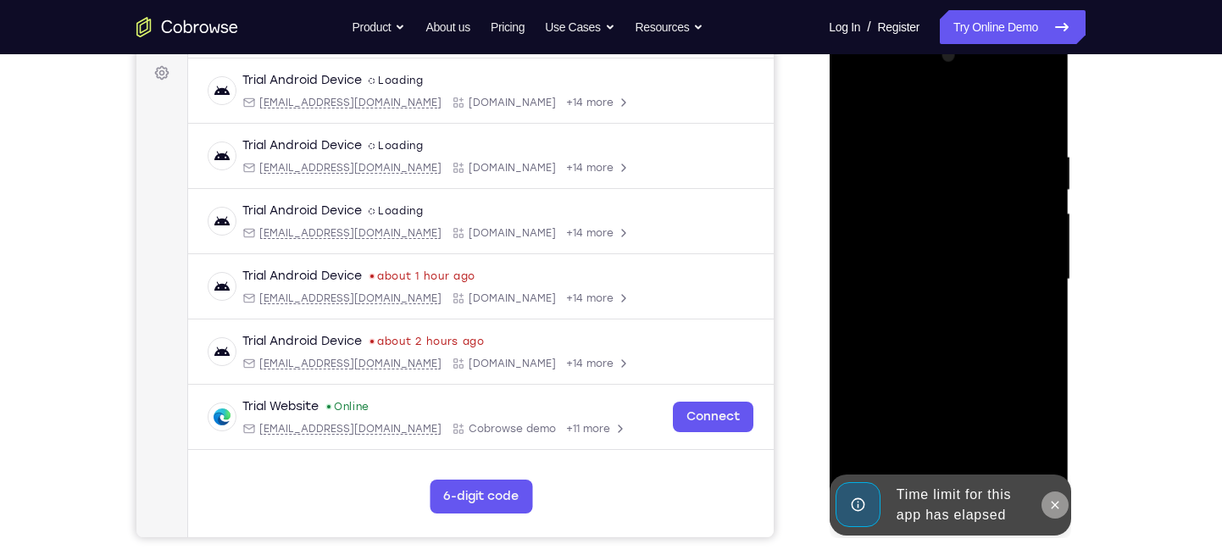
click at [1046, 507] on button at bounding box center [1053, 504] width 27 height 27
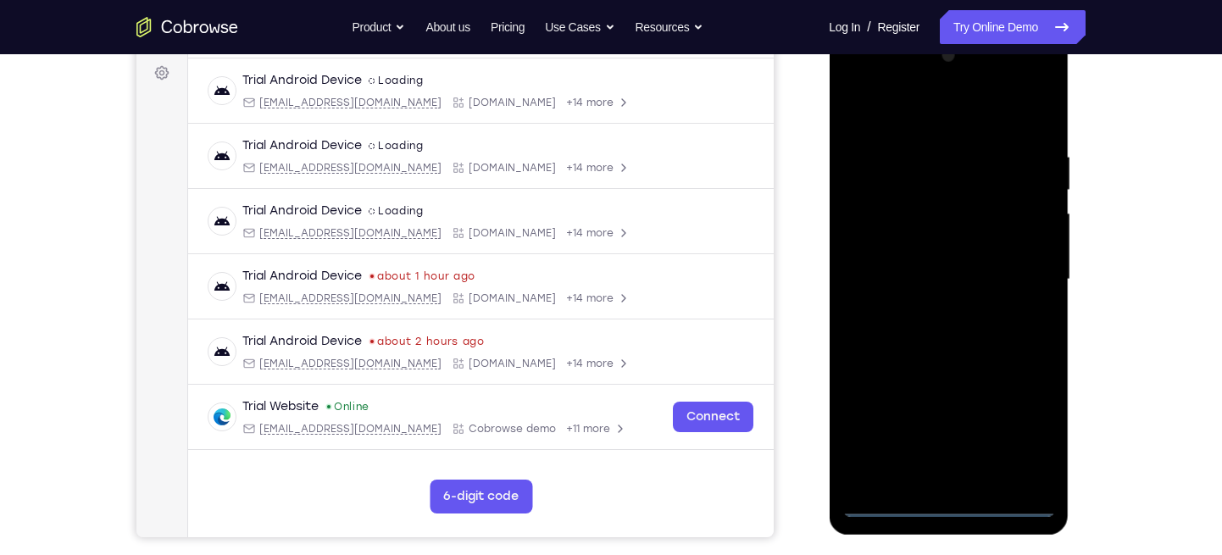
click at [940, 496] on div at bounding box center [948, 279] width 214 height 474
click at [946, 497] on div at bounding box center [948, 279] width 214 height 474
click at [950, 503] on div at bounding box center [948, 279] width 214 height 474
click at [1021, 426] on div at bounding box center [948, 279] width 214 height 474
click at [907, 114] on div at bounding box center [948, 279] width 214 height 474
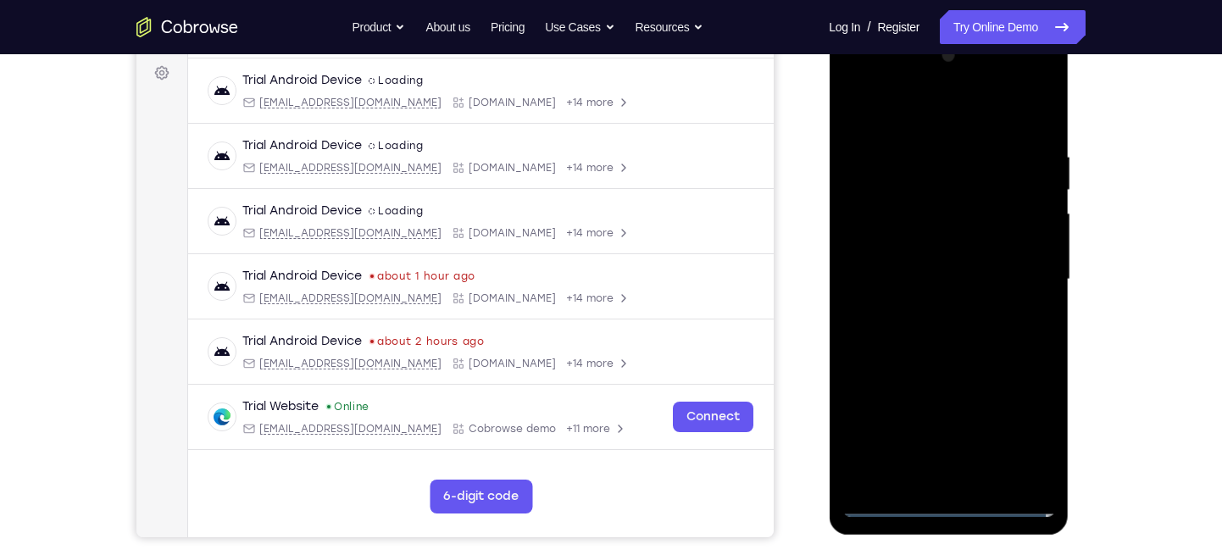
click at [1015, 274] on div at bounding box center [948, 279] width 214 height 474
click at [928, 307] on div at bounding box center [948, 279] width 214 height 474
click at [930, 237] on div at bounding box center [948, 279] width 214 height 474
click at [938, 267] on div at bounding box center [948, 279] width 214 height 474
click at [887, 502] on div at bounding box center [948, 279] width 214 height 474
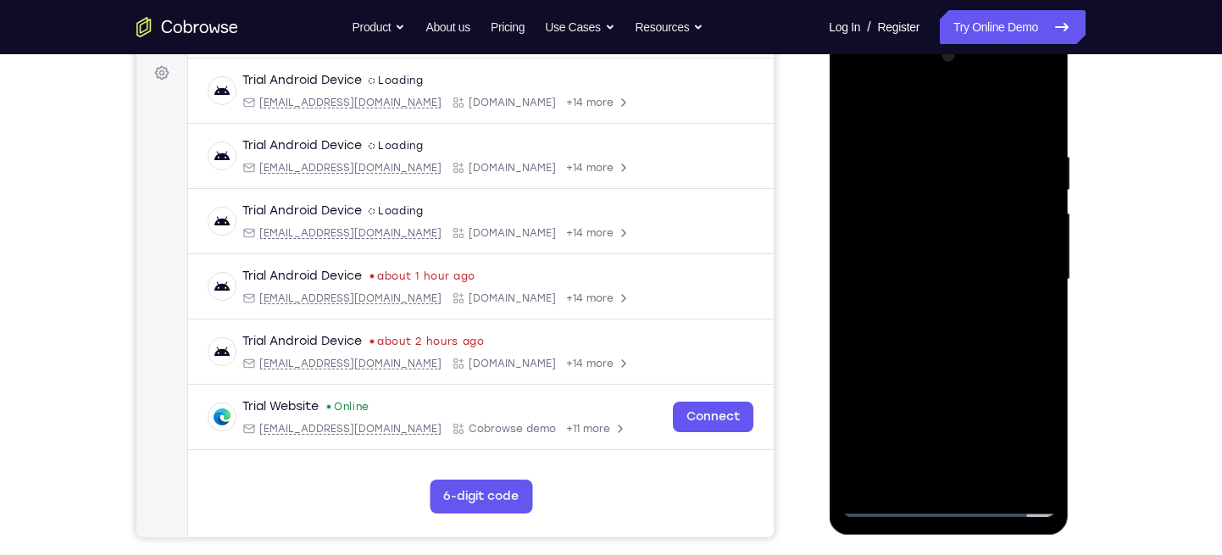
click at [944, 241] on div at bounding box center [948, 279] width 214 height 474
click at [981, 482] on div at bounding box center [948, 279] width 214 height 474
click at [963, 364] on div at bounding box center [948, 279] width 214 height 474
click at [963, 269] on div at bounding box center [948, 279] width 214 height 474
drag, startPoint x: 1011, startPoint y: 176, endPoint x: 1019, endPoint y: 329, distance: 152.7
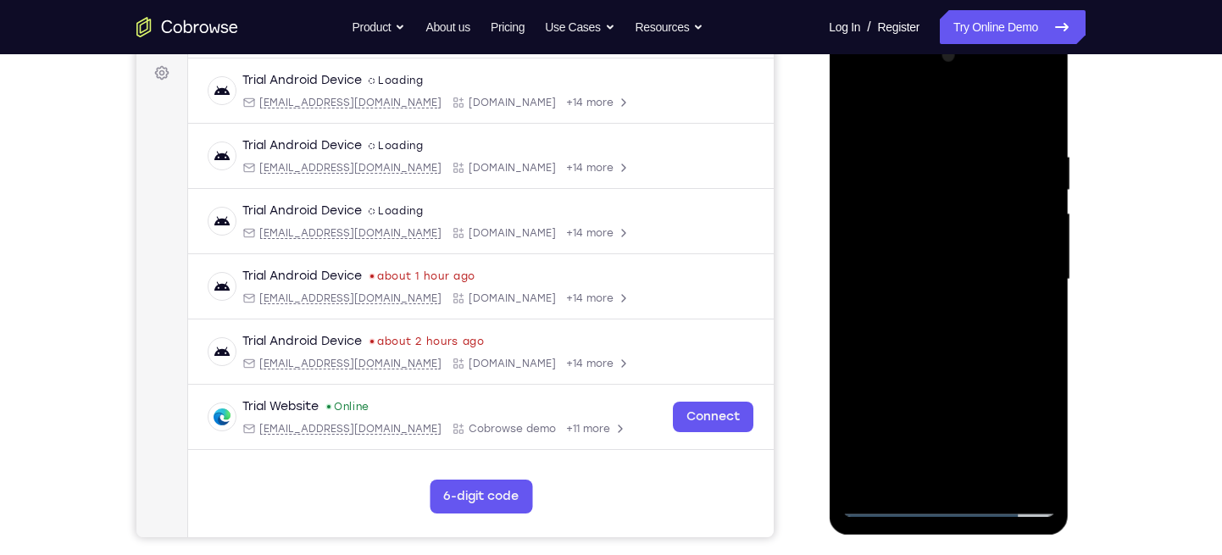
click at [1019, 329] on div at bounding box center [948, 279] width 214 height 474
drag, startPoint x: 990, startPoint y: 207, endPoint x: 988, endPoint y: 366, distance: 159.3
click at [988, 366] on div at bounding box center [948, 279] width 214 height 474
click at [930, 297] on div at bounding box center [948, 279] width 214 height 474
click at [995, 449] on div at bounding box center [948, 279] width 214 height 474
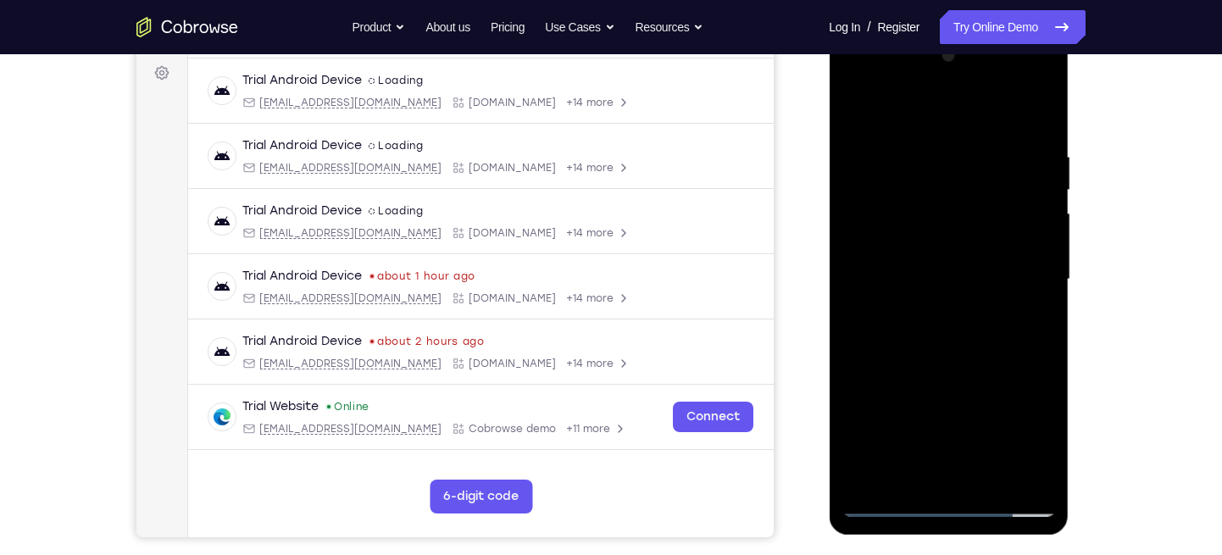
click at [995, 442] on div at bounding box center [948, 279] width 214 height 474
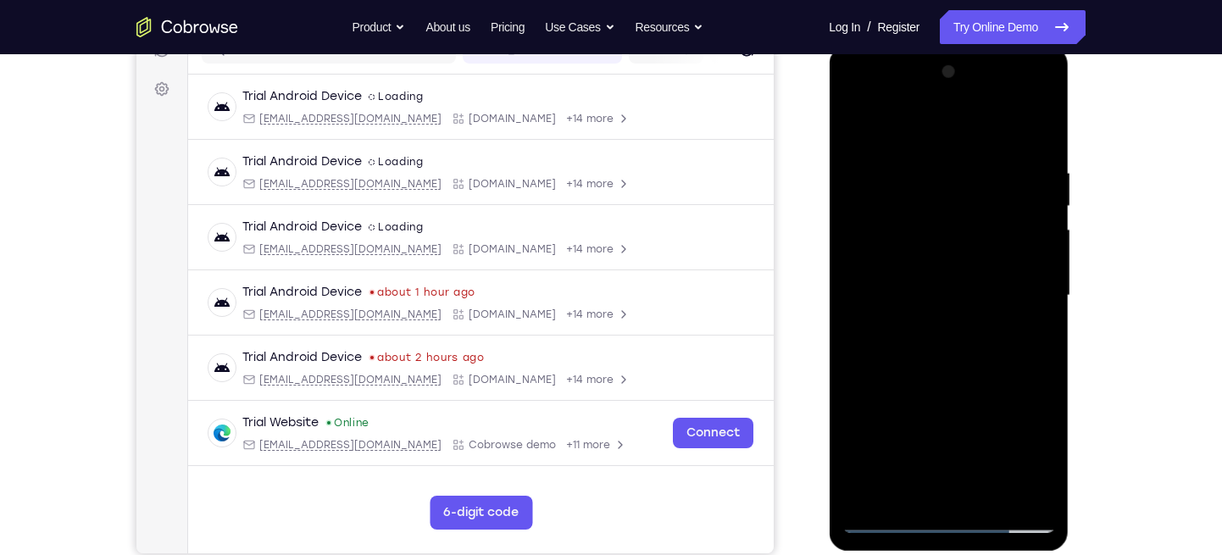
scroll to position [234, 0]
click at [897, 387] on div at bounding box center [948, 296] width 214 height 474
click at [1002, 274] on div at bounding box center [948, 296] width 214 height 474
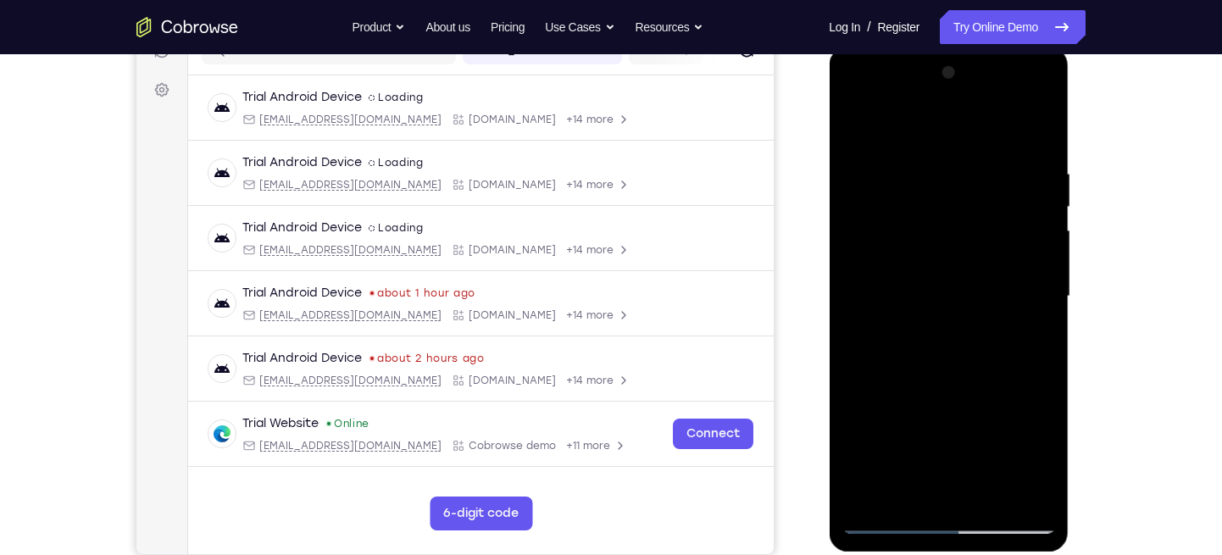
click at [983, 275] on div at bounding box center [948, 296] width 214 height 474
click at [977, 318] on div at bounding box center [948, 296] width 214 height 474
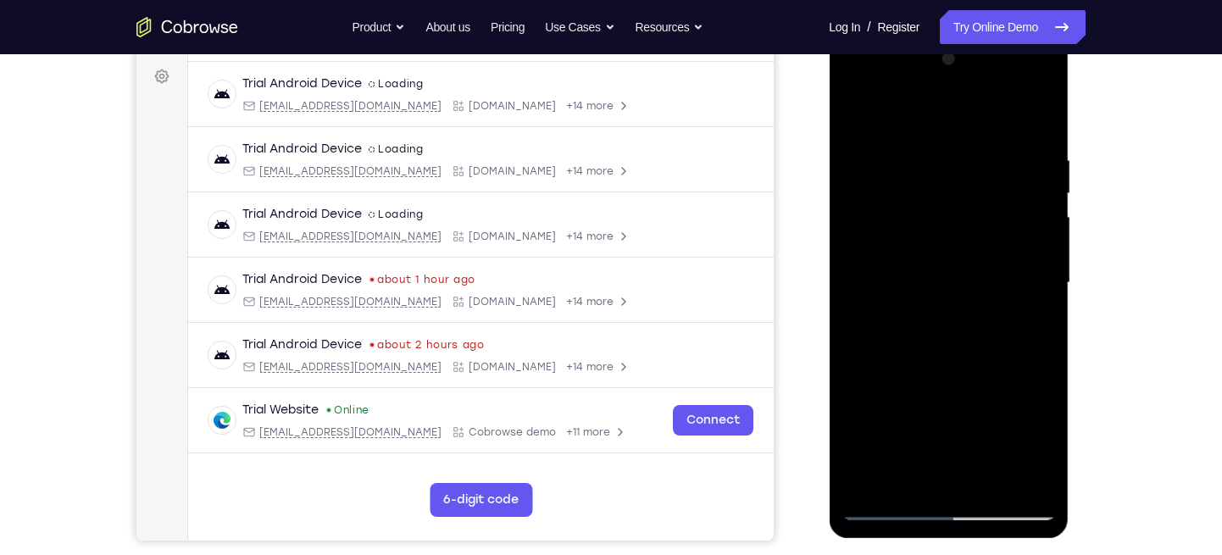
scroll to position [247, 0]
click at [976, 344] on div at bounding box center [948, 284] width 214 height 474
click at [1024, 504] on div at bounding box center [948, 284] width 214 height 474
click at [1039, 119] on div at bounding box center [948, 284] width 214 height 474
click at [920, 433] on div at bounding box center [948, 284] width 214 height 474
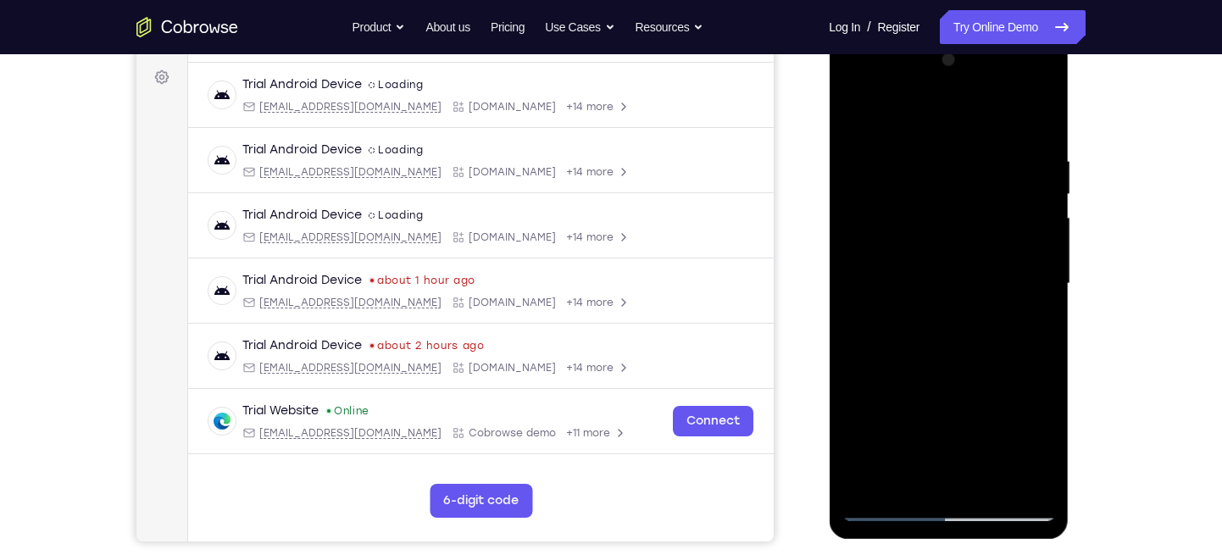
click at [993, 444] on div at bounding box center [948, 284] width 214 height 474
click at [1027, 371] on div at bounding box center [948, 284] width 214 height 474
click at [1017, 508] on div at bounding box center [948, 284] width 214 height 474
click at [1035, 122] on div at bounding box center [948, 284] width 214 height 474
drag, startPoint x: 1027, startPoint y: 345, endPoint x: 1024, endPoint y: 188, distance: 156.8
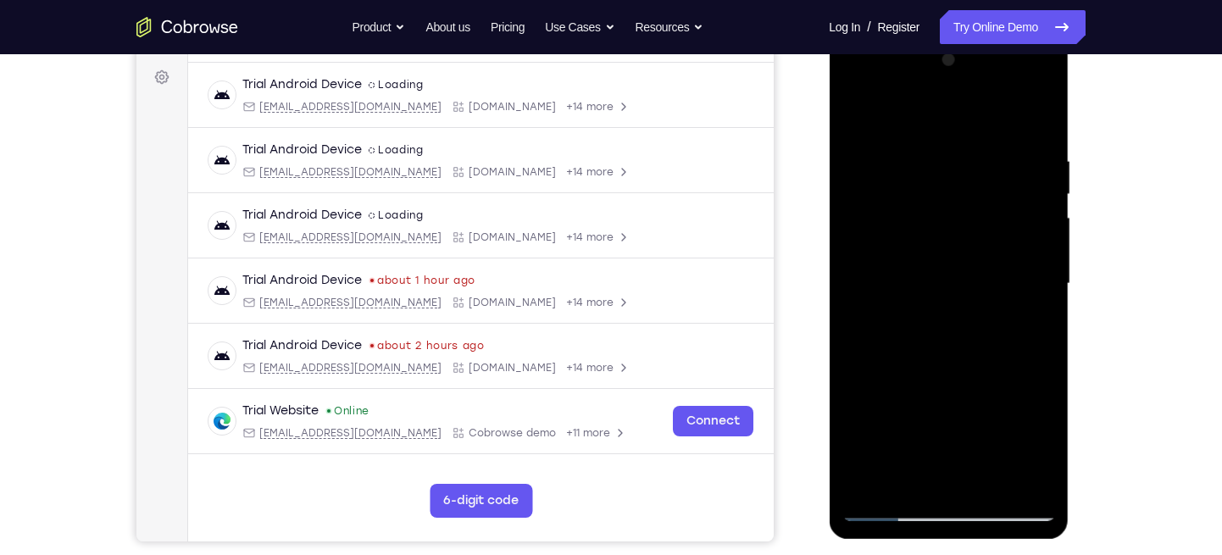
click at [1024, 188] on div at bounding box center [948, 284] width 214 height 474
drag, startPoint x: 999, startPoint y: 325, endPoint x: 998, endPoint y: 154, distance: 170.3
click at [998, 155] on div at bounding box center [948, 284] width 214 height 474
click at [913, 341] on div at bounding box center [948, 284] width 214 height 474
click at [1039, 111] on div at bounding box center [948, 284] width 214 height 474
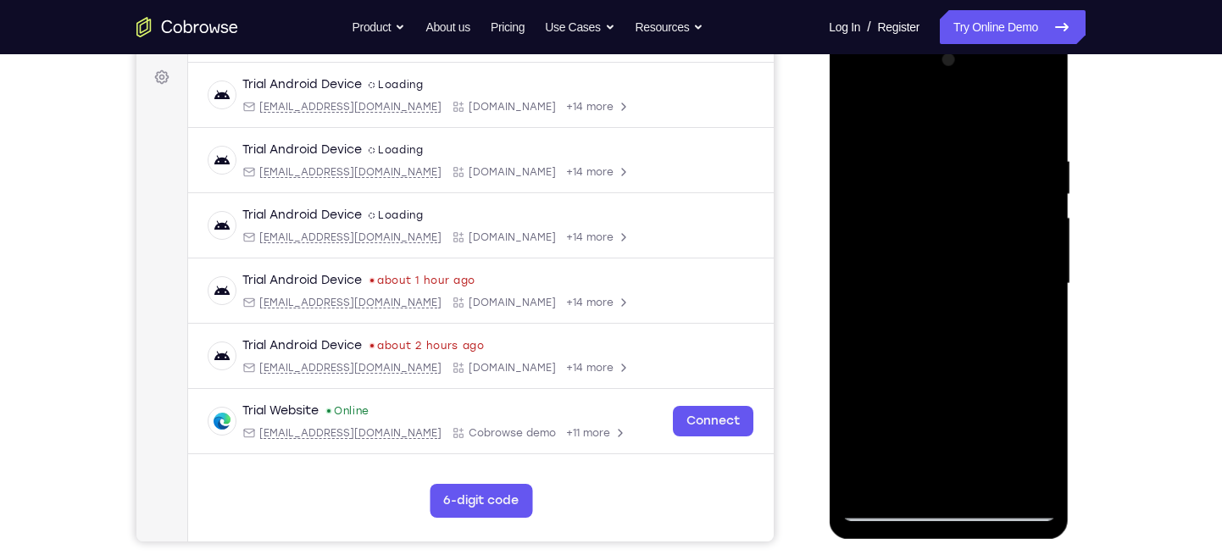
click at [851, 117] on div at bounding box center [948, 284] width 214 height 474
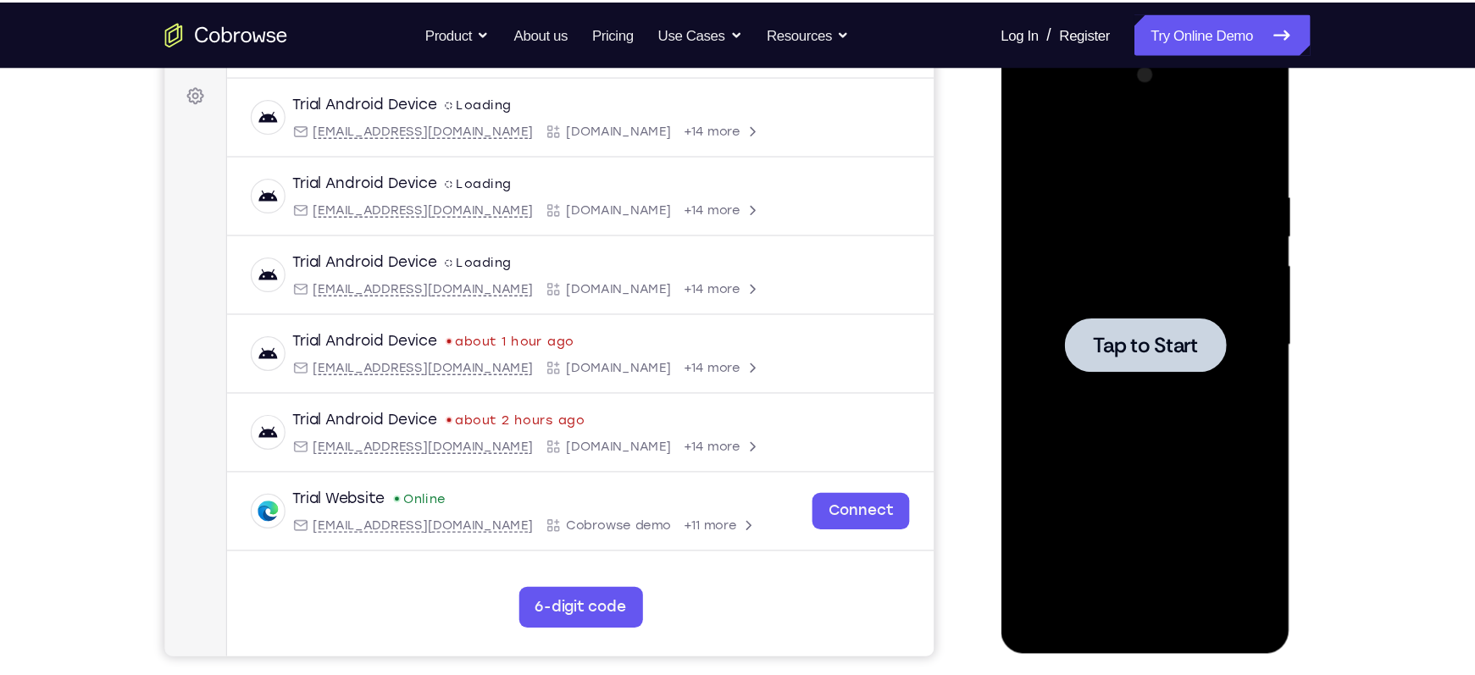
scroll to position [246, 0]
